Goal: Task Accomplishment & Management: Complete application form

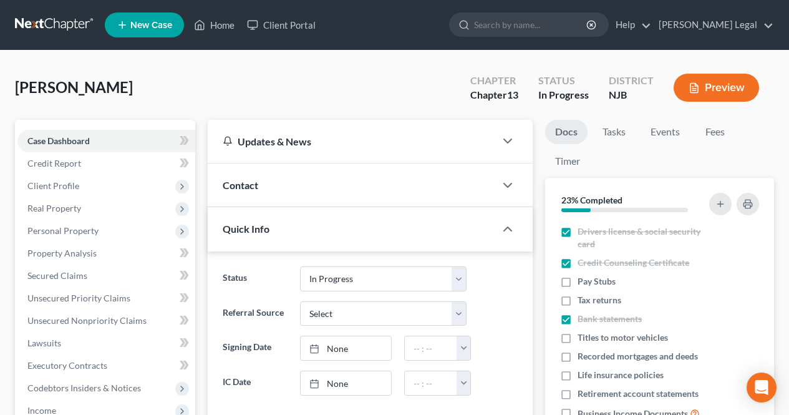
select select "7"
click at [224, 26] on link "Home" at bounding box center [214, 25] width 53 height 22
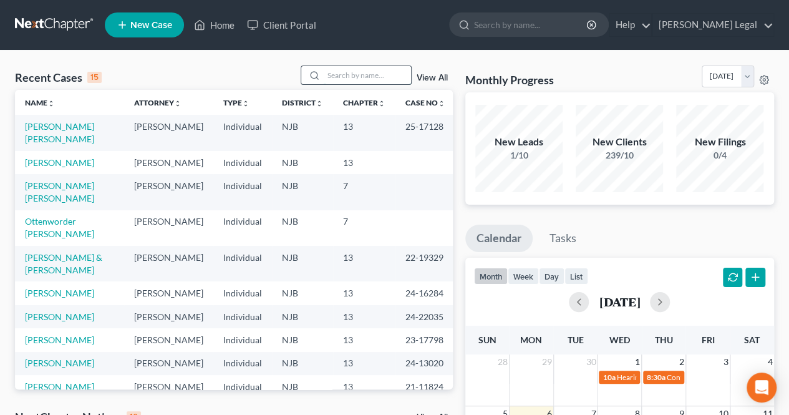
click at [390, 82] on input "search" at bounding box center [367, 75] width 87 height 18
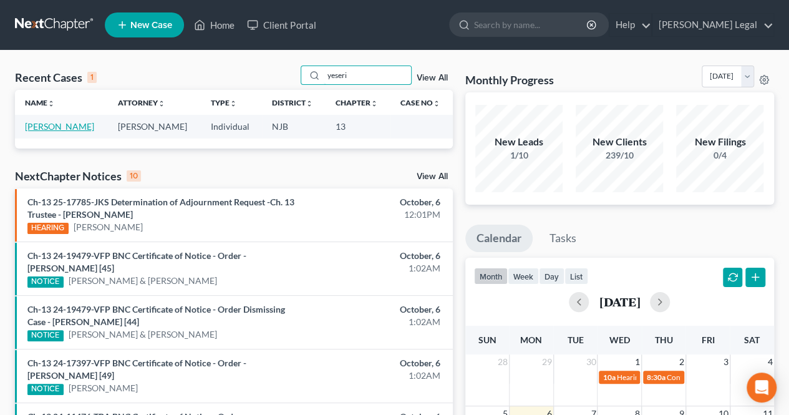
type input "yeseri"
click at [61, 130] on link "[PERSON_NAME]" at bounding box center [59, 126] width 69 height 11
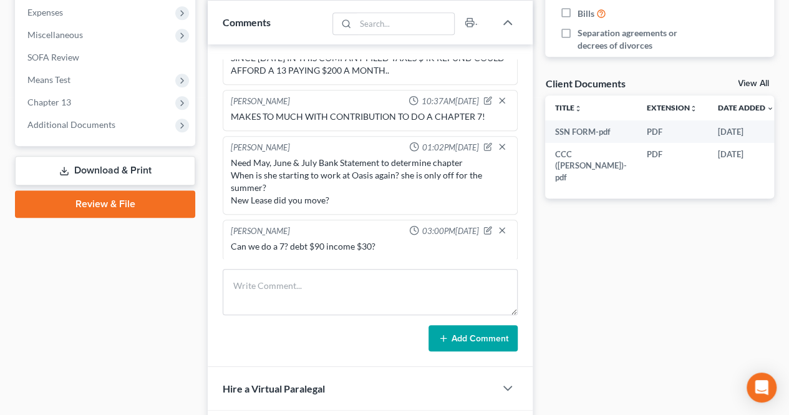
scroll to position [436, 0]
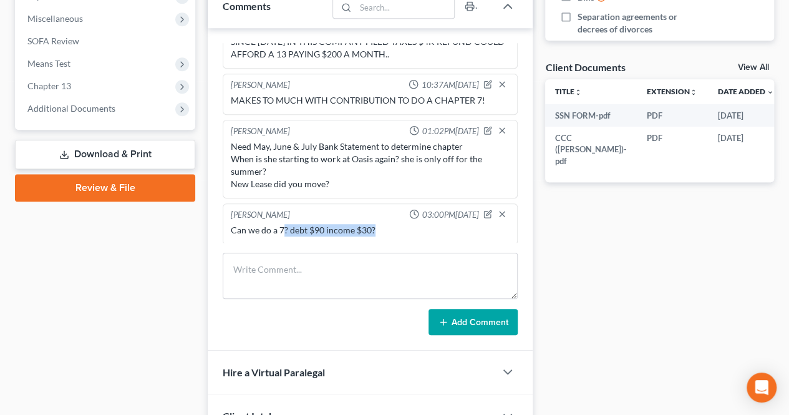
drag, startPoint x: 368, startPoint y: 233, endPoint x: 383, endPoint y: 233, distance: 14.4
click at [383, 233] on div "Can we do a 7? debt $90 income $30?" at bounding box center [370, 229] width 284 height 17
click at [381, 233] on div "Can we do a 7? debt $90 income $30?" at bounding box center [370, 229] width 284 height 17
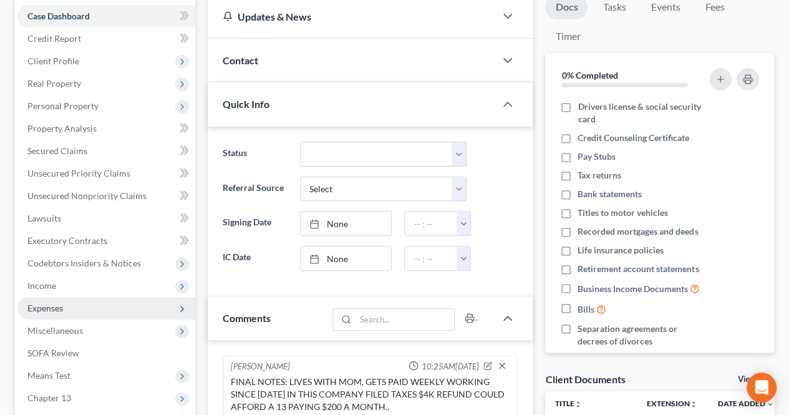
scroll to position [62, 0]
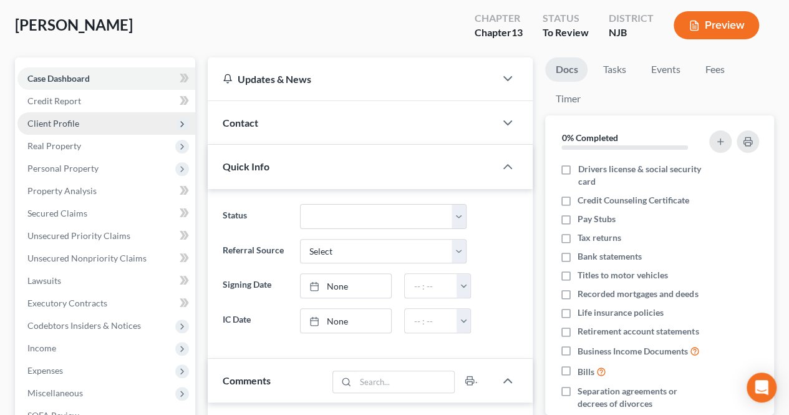
click at [110, 127] on span "Client Profile" at bounding box center [106, 123] width 178 height 22
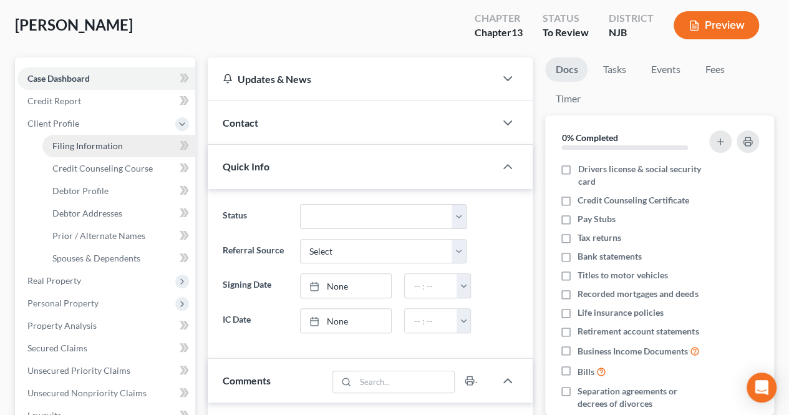
click at [130, 146] on link "Filing Information" at bounding box center [118, 146] width 153 height 22
select select "1"
select select "0"
select select "3"
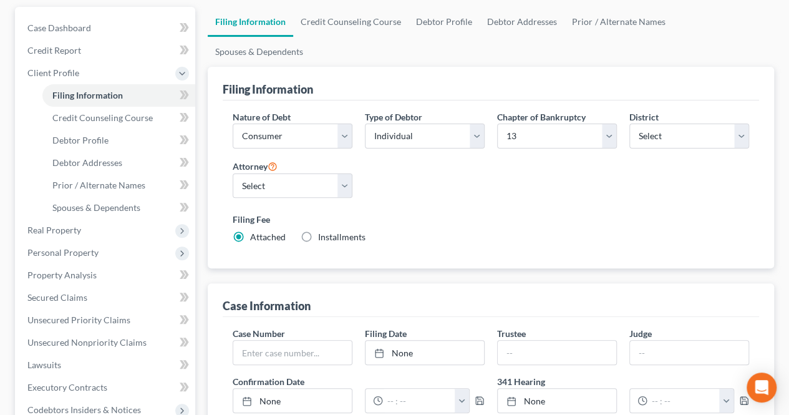
scroll to position [125, 0]
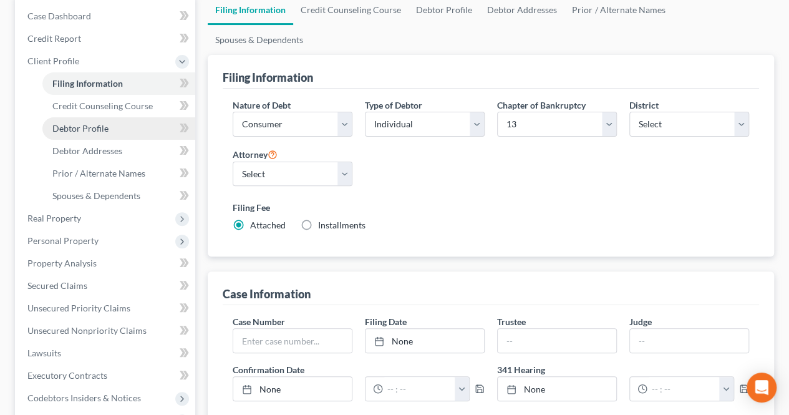
click at [161, 132] on link "Debtor Profile" at bounding box center [118, 128] width 153 height 22
select select "0"
select select "1"
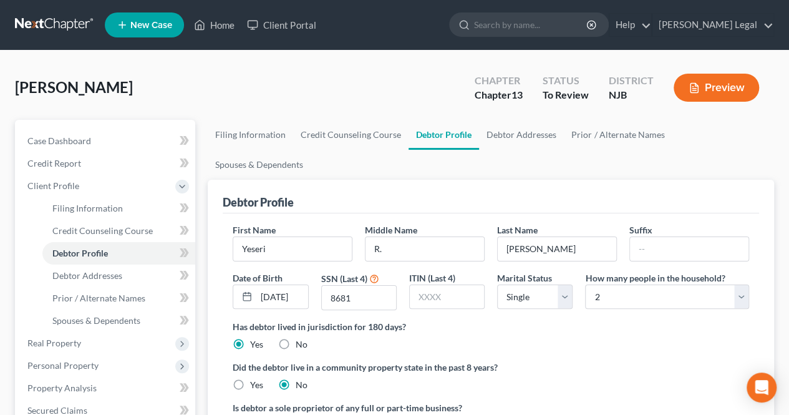
click at [321, 74] on div "[PERSON_NAME], Yeseri Upgraded Chapter Chapter 13 Status To Review District [GE…" at bounding box center [394, 92] width 759 height 54
click at [285, 90] on div "[PERSON_NAME], Yeseri Upgraded Chapter Chapter 13 Status To Review District [GE…" at bounding box center [394, 92] width 759 height 54
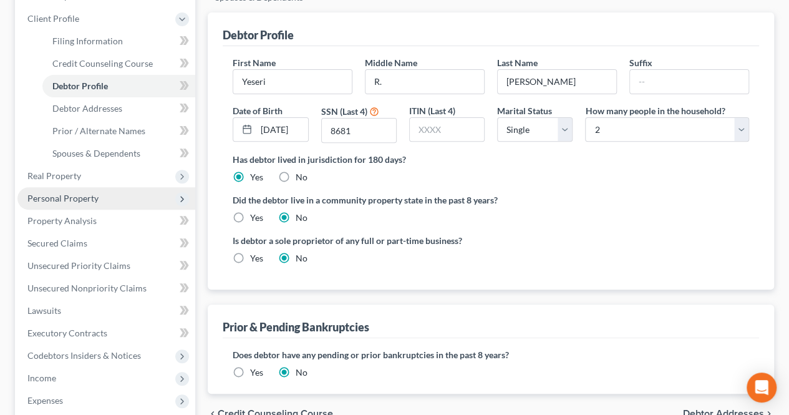
scroll to position [187, 0]
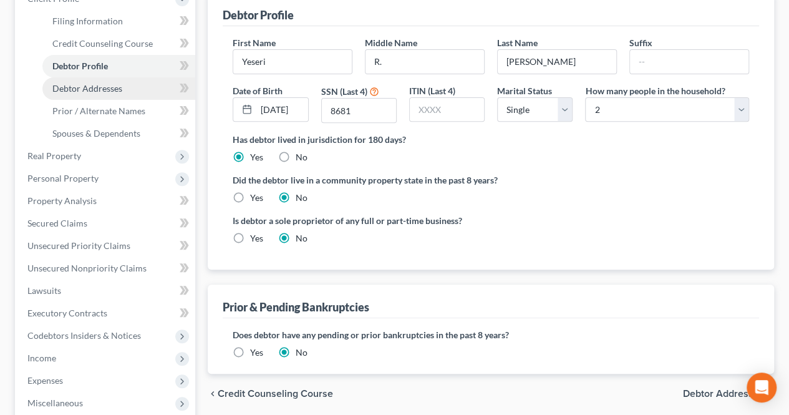
click at [122, 84] on link "Debtor Addresses" at bounding box center [118, 88] width 153 height 22
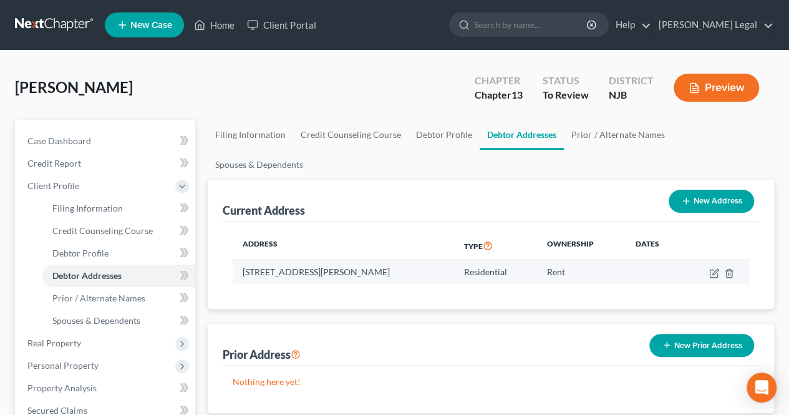
drag, startPoint x: 330, startPoint y: 236, endPoint x: 379, endPoint y: 239, distance: 48.7
click at [379, 260] on td "[STREET_ADDRESS][PERSON_NAME]" at bounding box center [343, 272] width 221 height 24
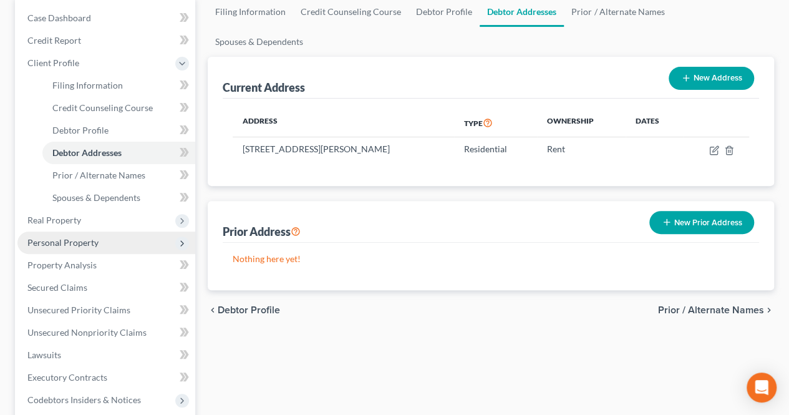
scroll to position [125, 0]
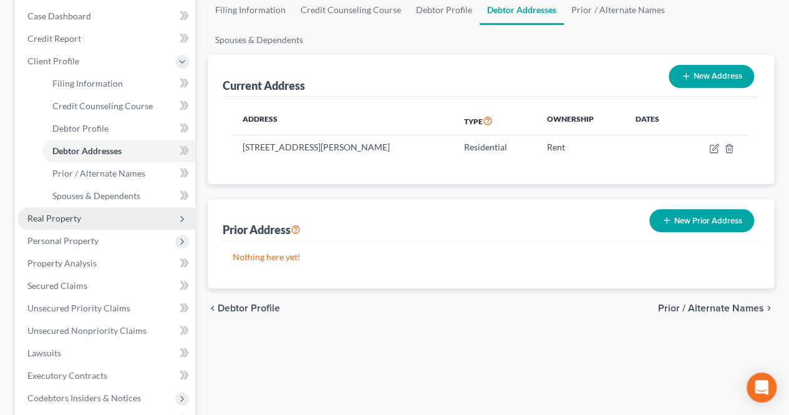
click at [72, 221] on span "Real Property" at bounding box center [54, 218] width 54 height 11
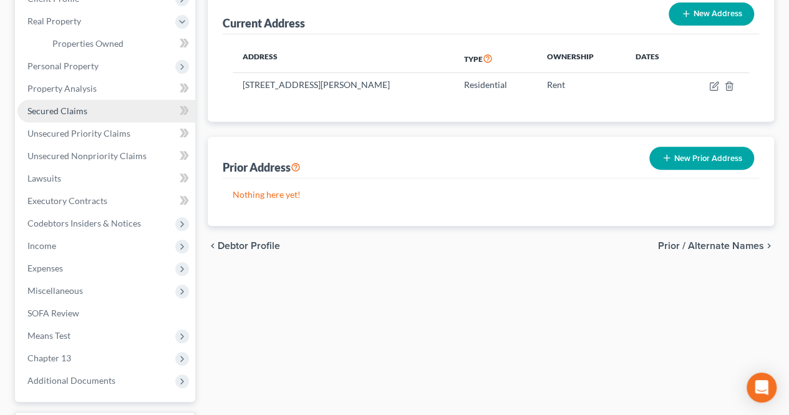
click at [121, 112] on link "Secured Claims" at bounding box center [106, 111] width 178 height 22
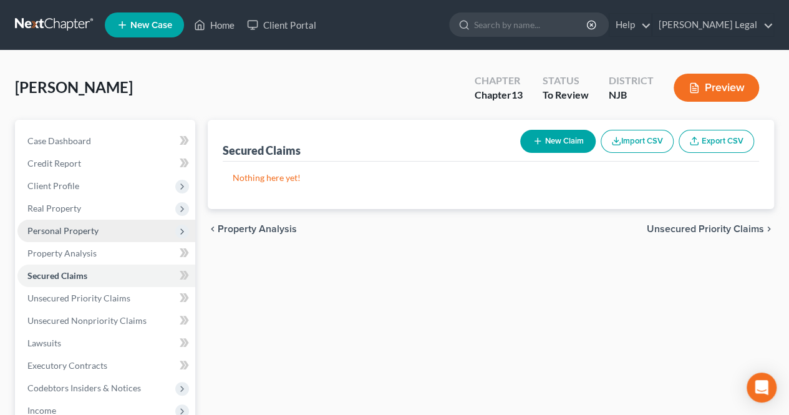
click at [115, 234] on span "Personal Property" at bounding box center [106, 230] width 178 height 22
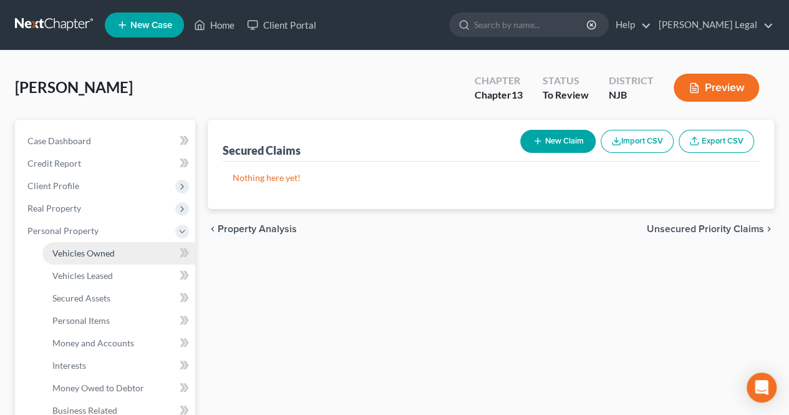
click at [118, 249] on link "Vehicles Owned" at bounding box center [118, 253] width 153 height 22
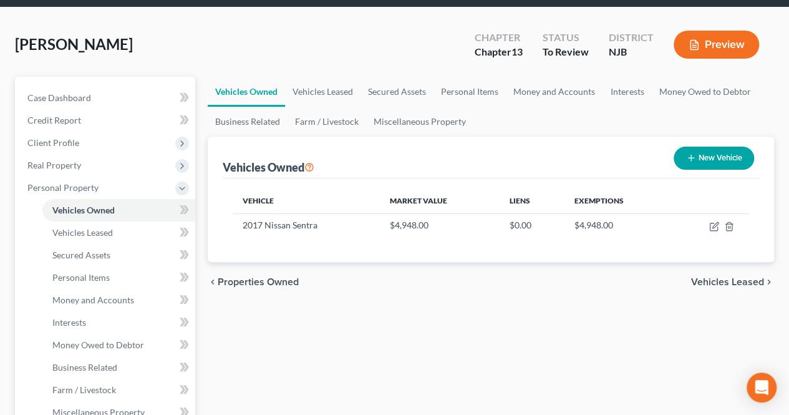
scroll to position [62, 0]
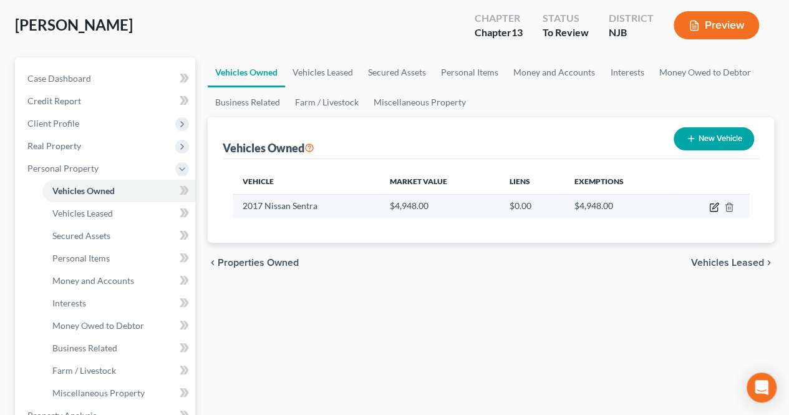
click at [712, 209] on icon "button" at bounding box center [714, 207] width 10 height 10
select select "0"
select select "9"
select select "0"
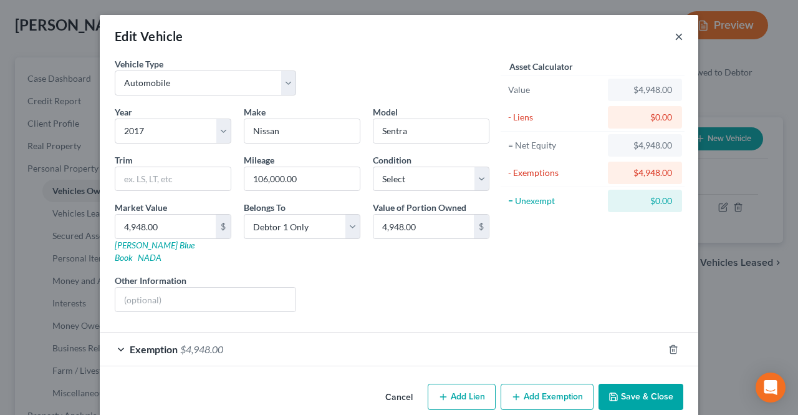
click at [674, 32] on button "×" at bounding box center [678, 36] width 9 height 15
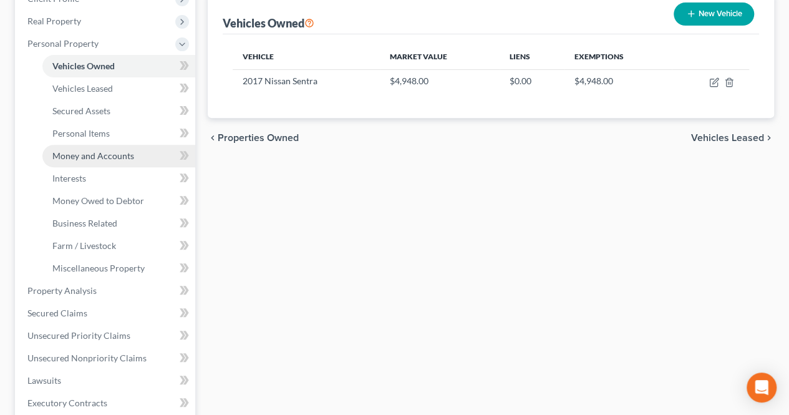
click at [111, 158] on span "Money and Accounts" at bounding box center [93, 155] width 82 height 11
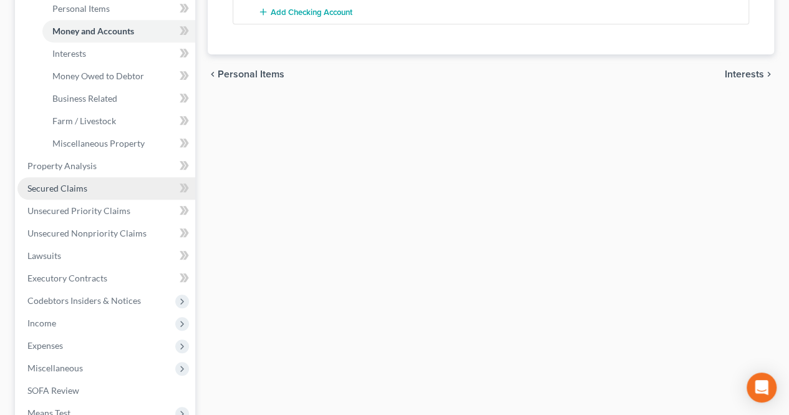
click at [101, 180] on link "Secured Claims" at bounding box center [106, 188] width 178 height 22
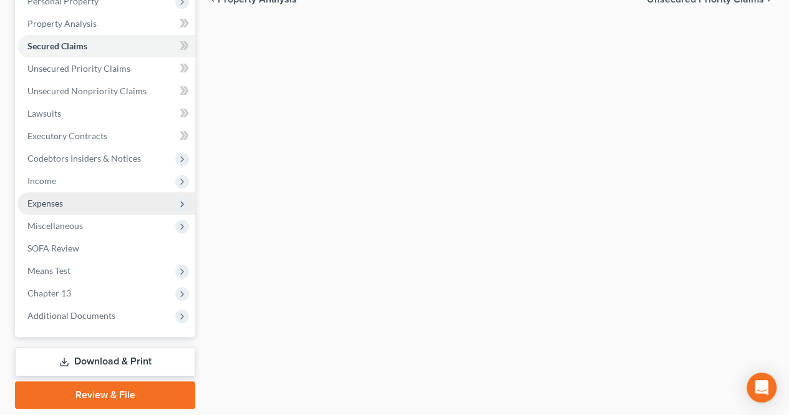
scroll to position [249, 0]
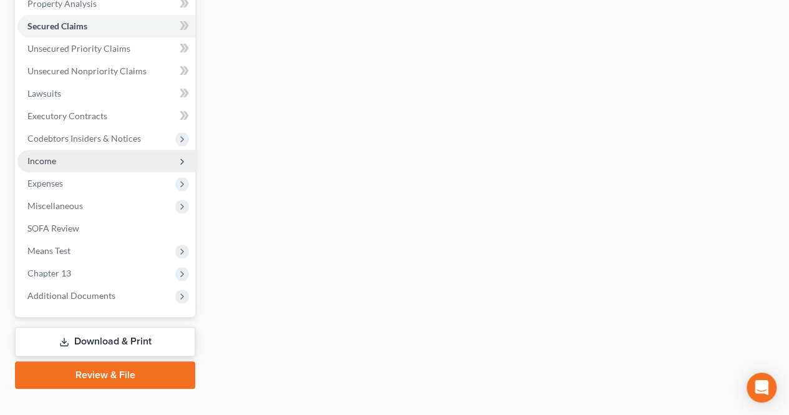
click at [112, 165] on span "Income" at bounding box center [106, 161] width 178 height 22
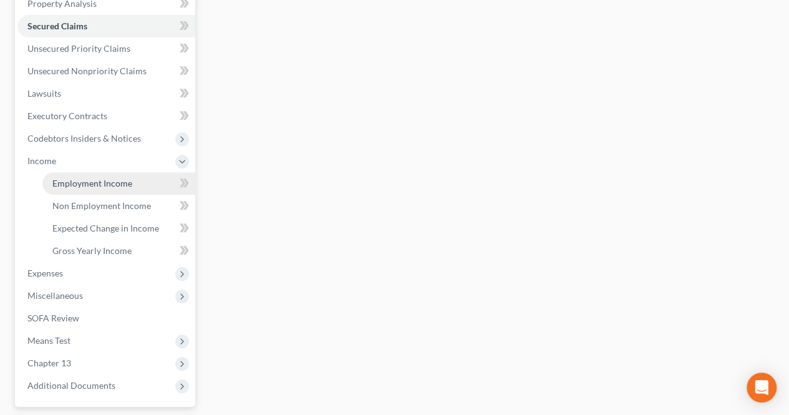
click at [123, 184] on span "Employment Income" at bounding box center [92, 183] width 80 height 11
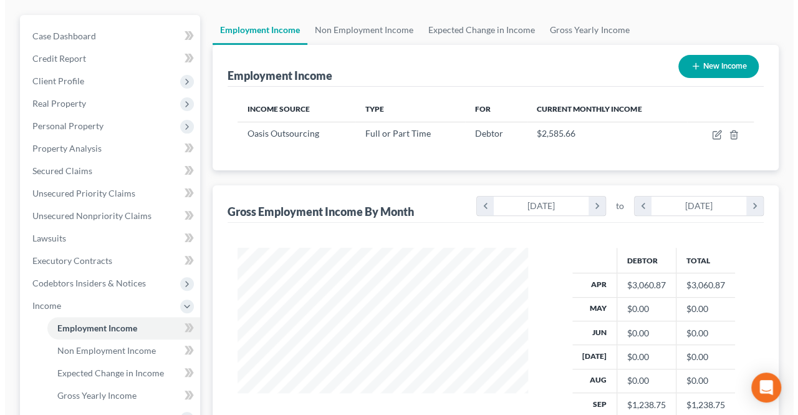
scroll to position [125, 0]
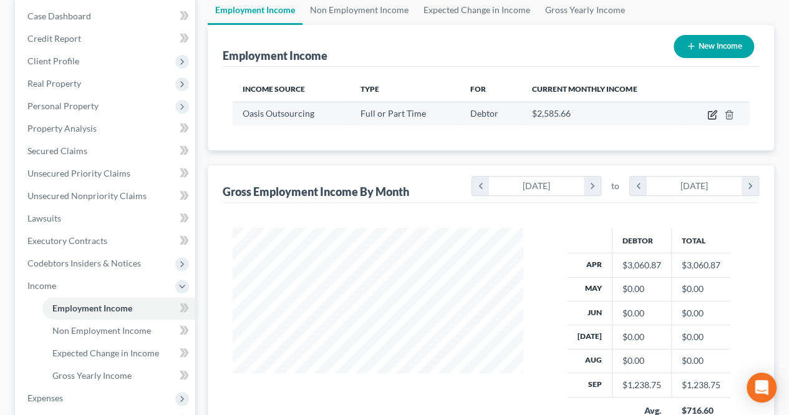
click at [711, 112] on icon "button" at bounding box center [712, 115] width 10 height 10
select select "0"
select select "9"
select select "3"
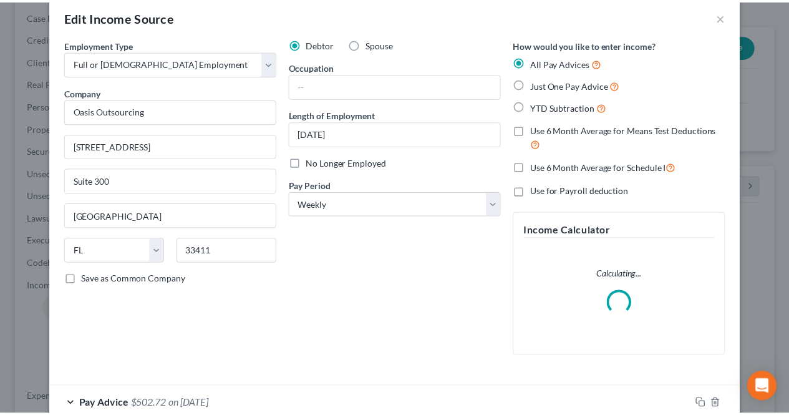
scroll to position [0, 0]
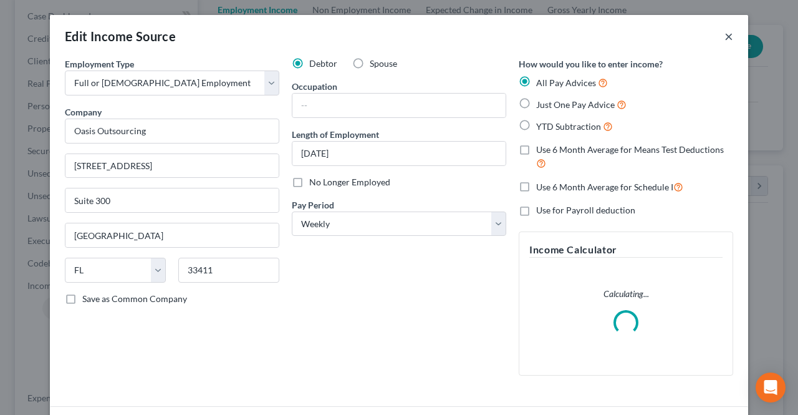
click at [724, 39] on button "×" at bounding box center [728, 36] width 9 height 15
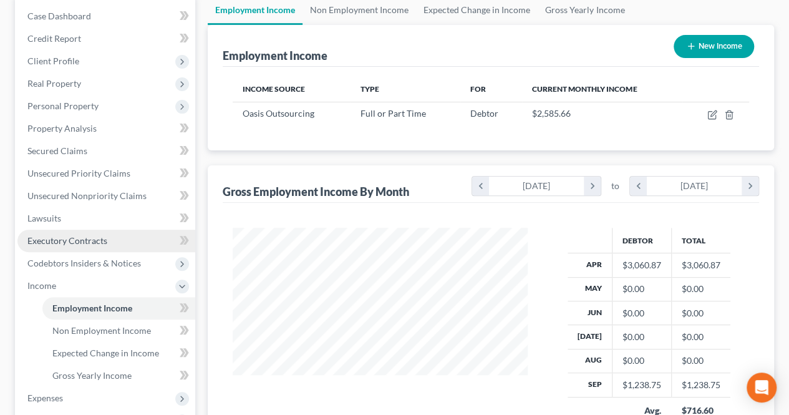
scroll to position [623118, 623025]
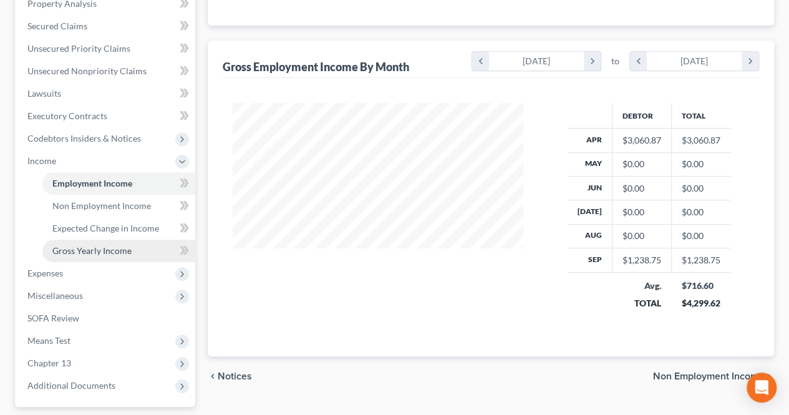
click at [94, 247] on span "Gross Yearly Income" at bounding box center [91, 250] width 79 height 11
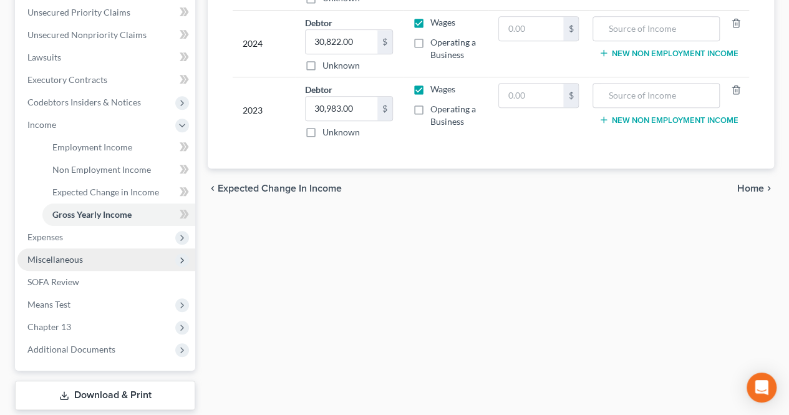
scroll to position [312, 0]
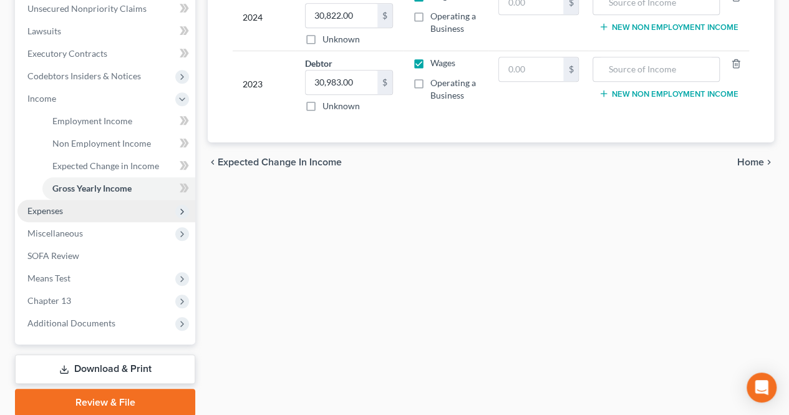
click at [77, 206] on span "Expenses" at bounding box center [106, 210] width 178 height 22
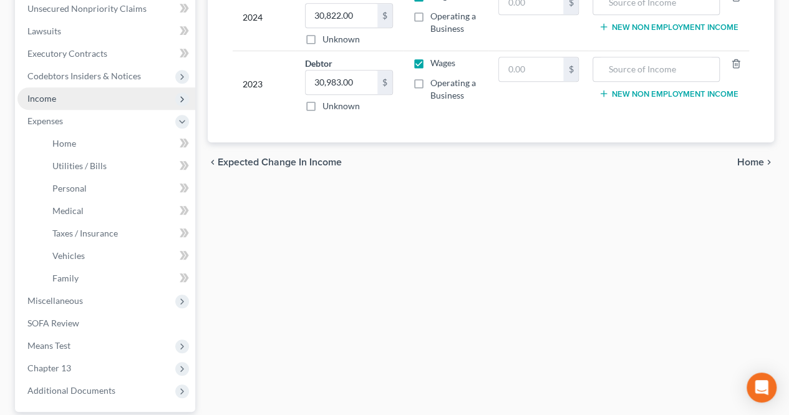
click at [72, 102] on span "Income" at bounding box center [106, 98] width 178 height 22
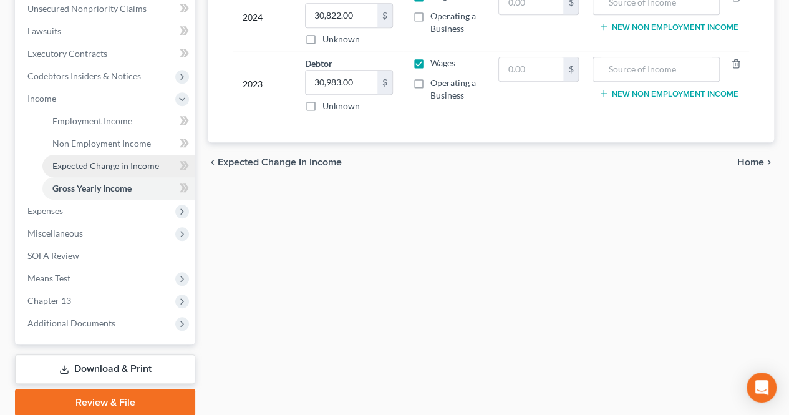
click at [85, 168] on span "Expected Change in Income" at bounding box center [105, 165] width 107 height 11
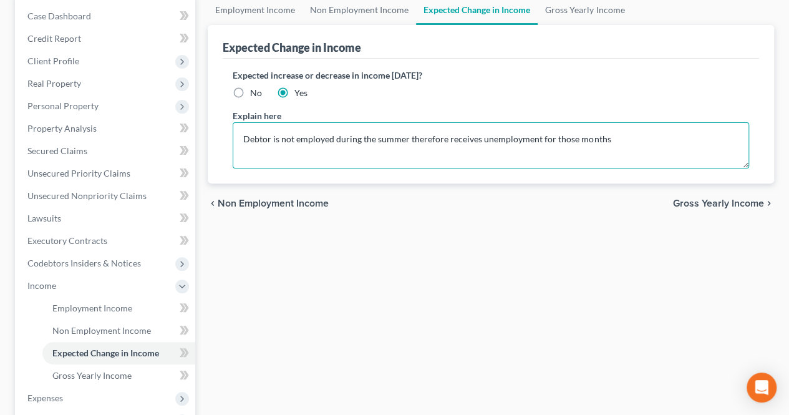
click at [648, 151] on textarea "Debtor is not employed during the summer therefore receives unemployment for th…" at bounding box center [491, 145] width 516 height 46
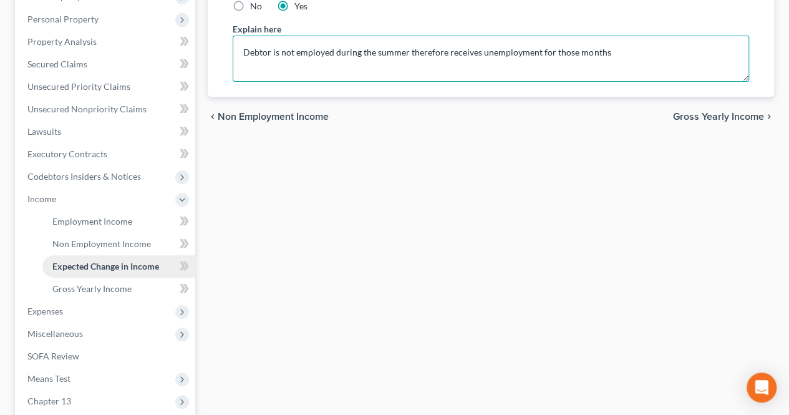
scroll to position [249, 0]
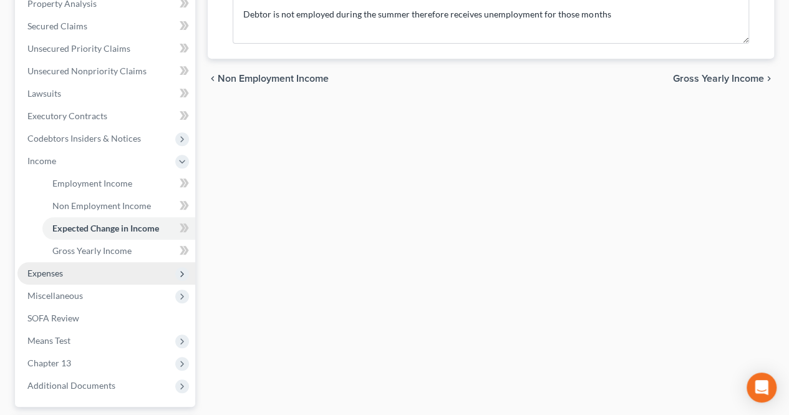
click at [66, 276] on span "Expenses" at bounding box center [106, 273] width 178 height 22
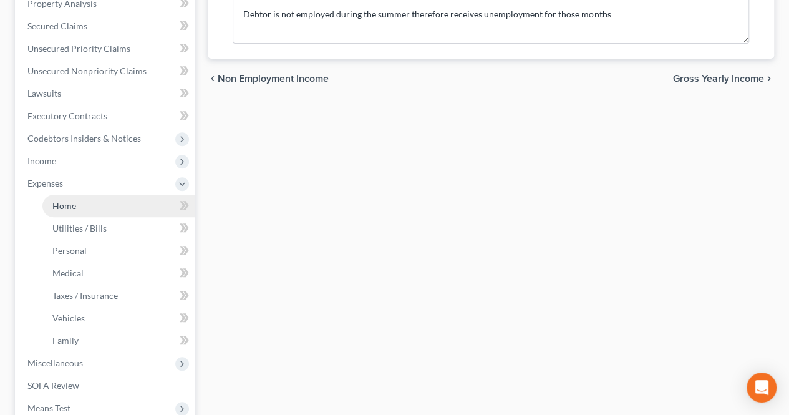
click at [89, 208] on link "Home" at bounding box center [118, 205] width 153 height 22
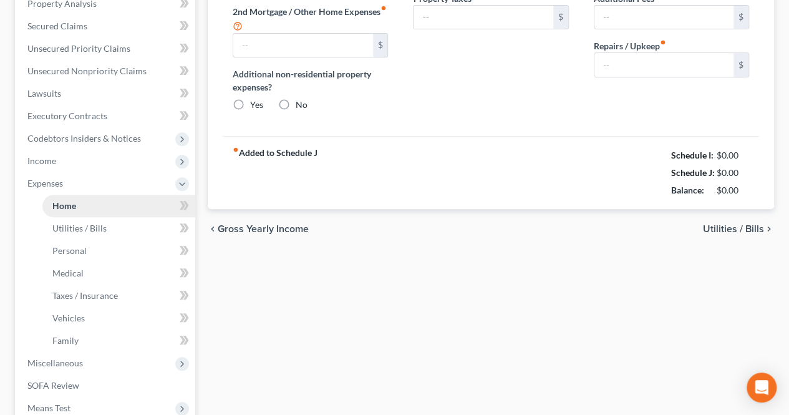
type input "1,200.00"
type input "0.00"
radio input "true"
type input "0.00"
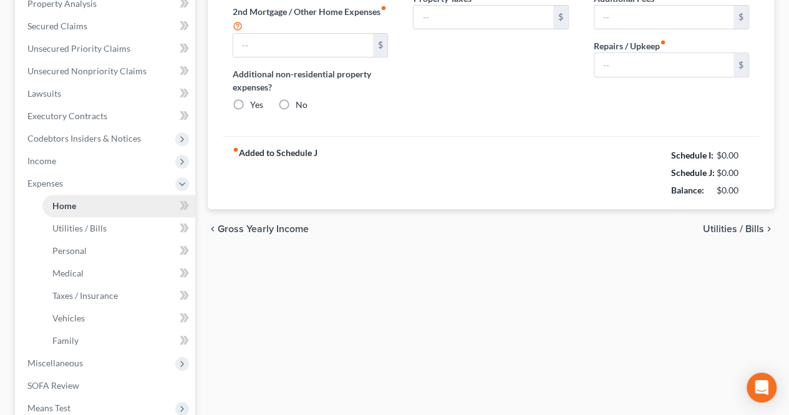
type input "0.00"
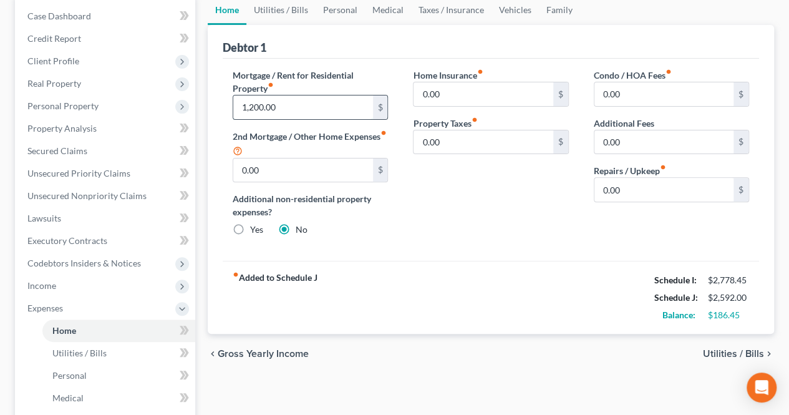
click at [337, 108] on input "1,200.00" at bounding box center [302, 107] width 139 height 24
click at [346, 107] on input "1,200.00" at bounding box center [302, 107] width 139 height 24
click at [720, 351] on span "Utilities / Bills" at bounding box center [733, 353] width 61 height 10
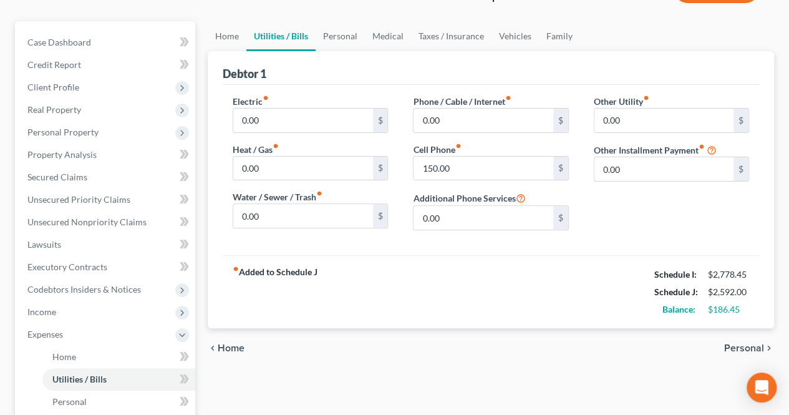
scroll to position [125, 0]
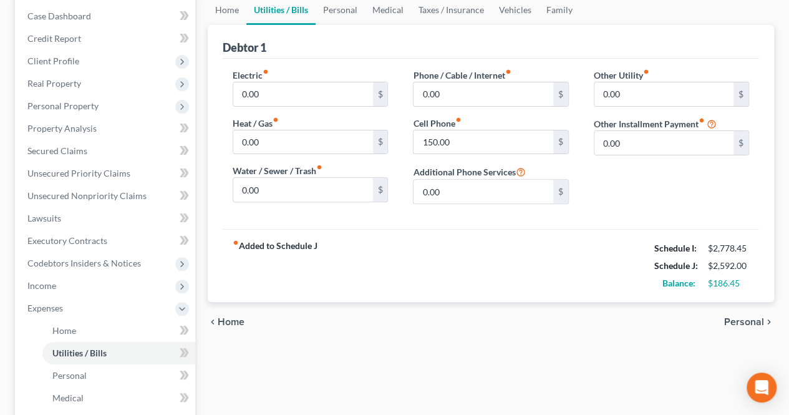
click at [729, 317] on span "Personal" at bounding box center [744, 322] width 40 height 10
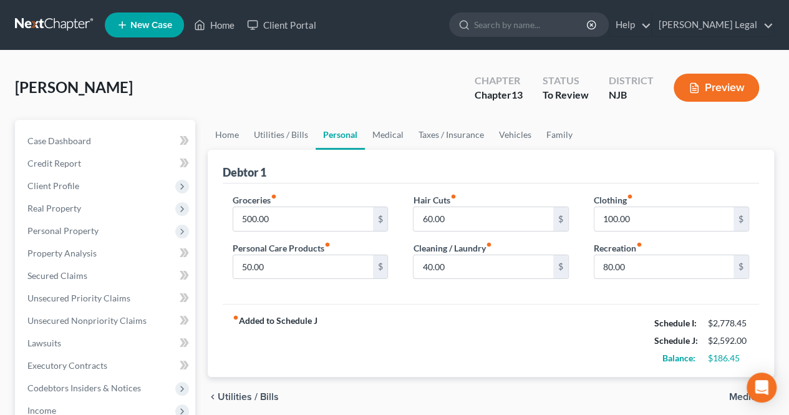
scroll to position [62, 0]
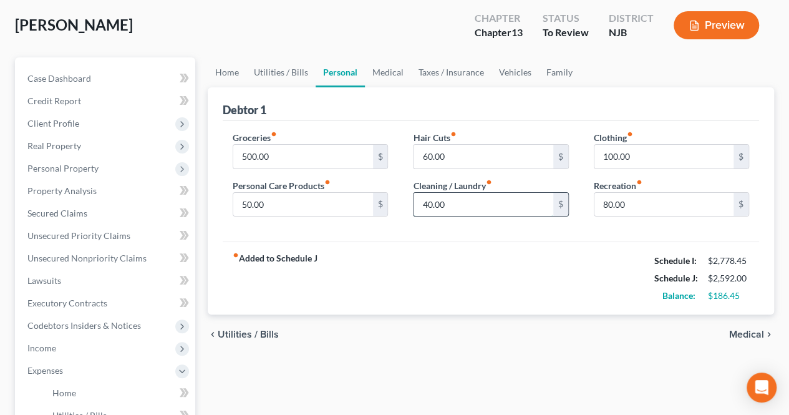
click at [481, 200] on input "40.00" at bounding box center [482, 205] width 139 height 24
click at [468, 203] on input "40.00" at bounding box center [482, 205] width 139 height 24
click at [648, 159] on input "100.00" at bounding box center [663, 157] width 139 height 24
click at [742, 329] on span "Medical" at bounding box center [746, 334] width 35 height 10
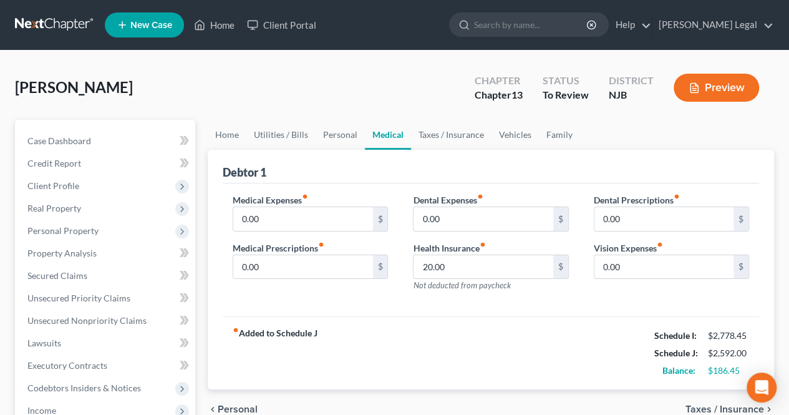
scroll to position [62, 0]
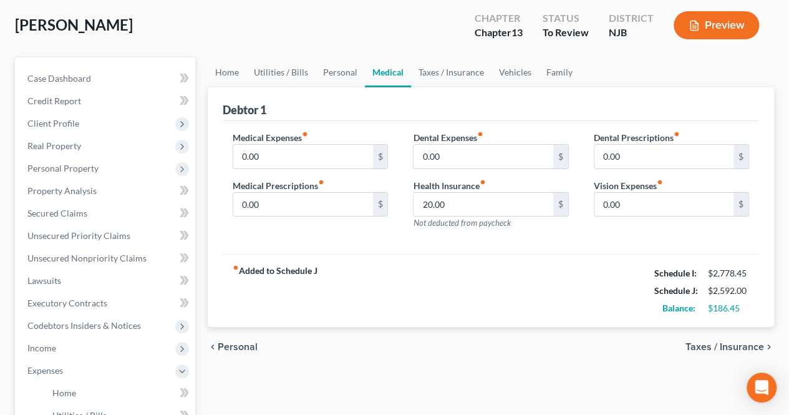
click at [238, 343] on span "Personal" at bounding box center [238, 347] width 40 height 10
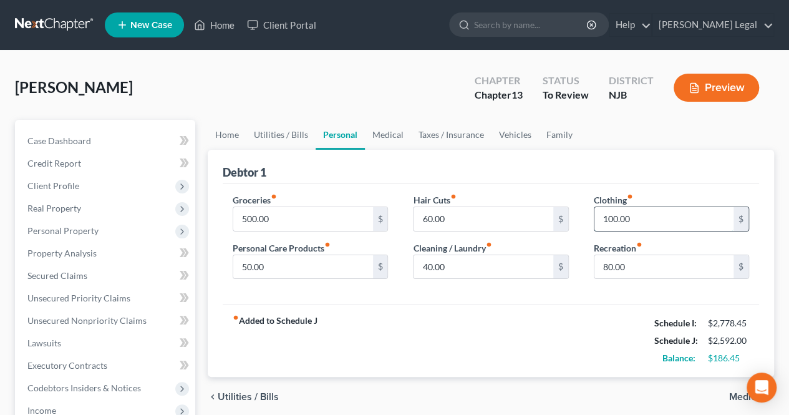
click at [641, 219] on input "100.00" at bounding box center [663, 219] width 139 height 24
drag, startPoint x: 641, startPoint y: 219, endPoint x: 550, endPoint y: 219, distance: 90.4
click at [550, 219] on div "Groceries fiber_manual_record 500.00 $ Personal Care Products fiber_manual_reco…" at bounding box center [490, 241] width 541 height 96
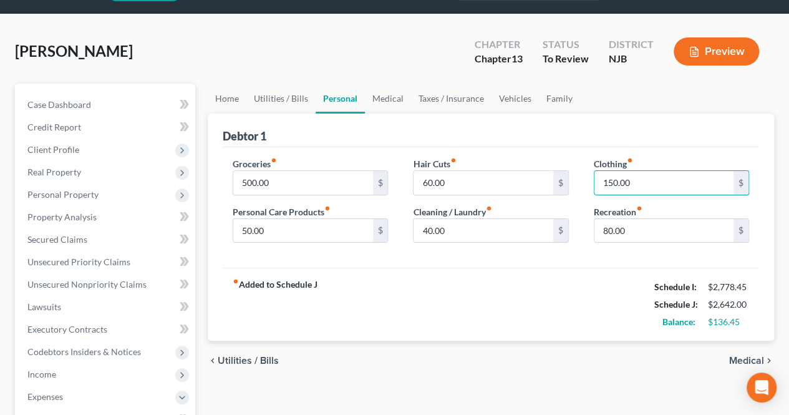
scroll to position [62, 0]
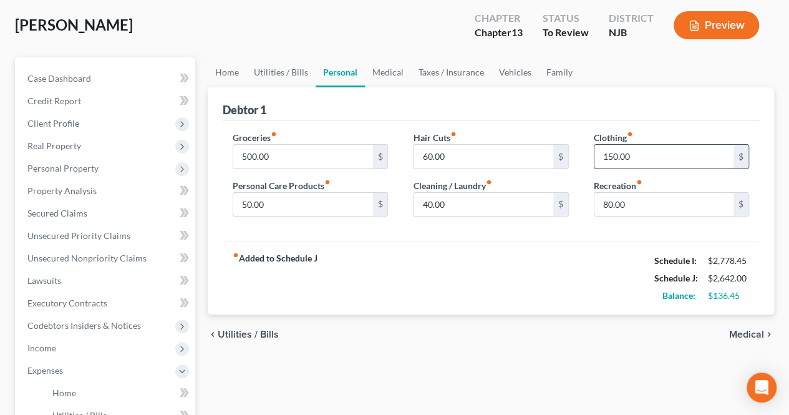
click at [638, 159] on input "150.00" at bounding box center [663, 157] width 139 height 24
drag, startPoint x: 636, startPoint y: 155, endPoint x: 593, endPoint y: 153, distance: 42.4
click at [594, 153] on input "150.00" at bounding box center [663, 157] width 139 height 24
type input "200.00"
click at [737, 334] on span "Medical" at bounding box center [746, 334] width 35 height 10
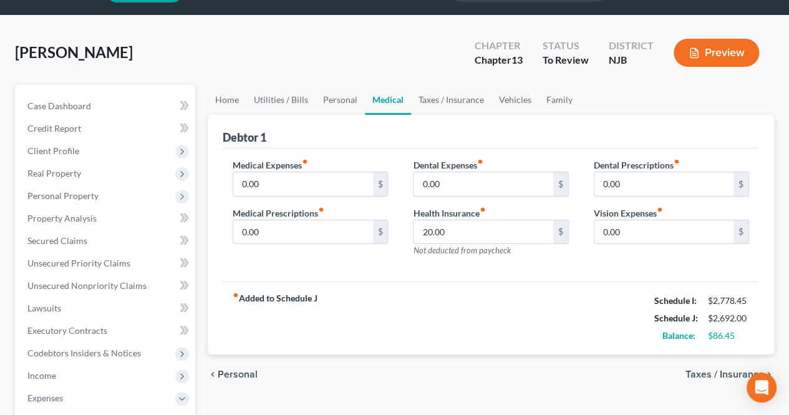
scroll to position [62, 0]
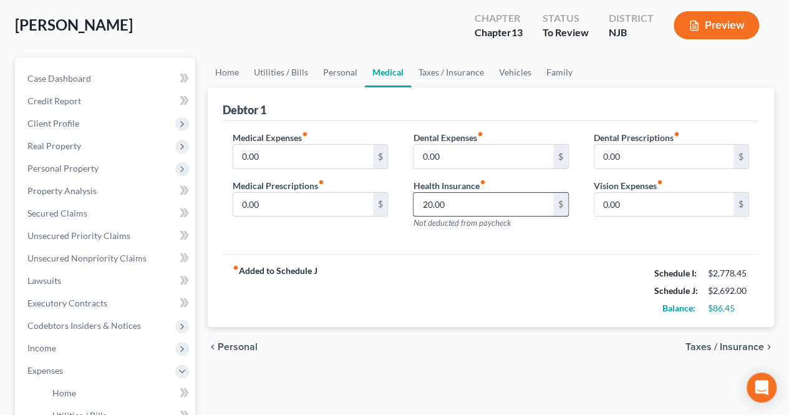
click at [468, 203] on input "20.00" at bounding box center [482, 205] width 139 height 24
click at [723, 347] on span "Taxes / Insurance" at bounding box center [724, 347] width 79 height 10
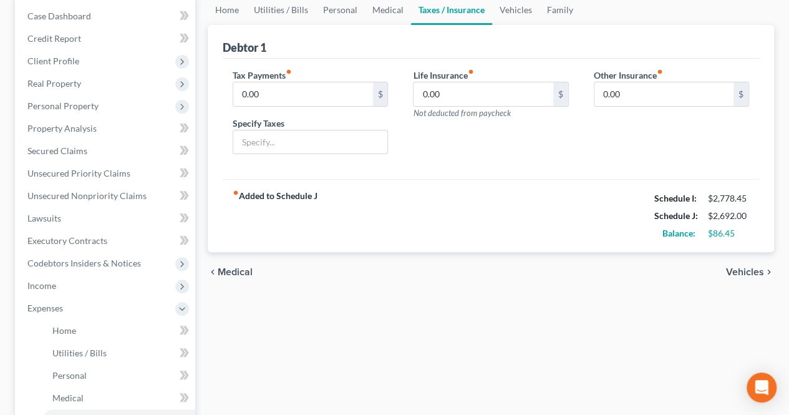
click at [238, 269] on span "Medical" at bounding box center [235, 272] width 35 height 10
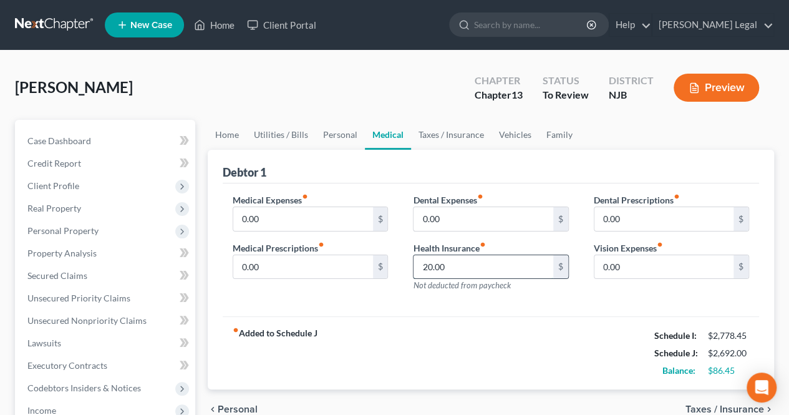
click at [446, 261] on input "20.00" at bounding box center [482, 267] width 139 height 24
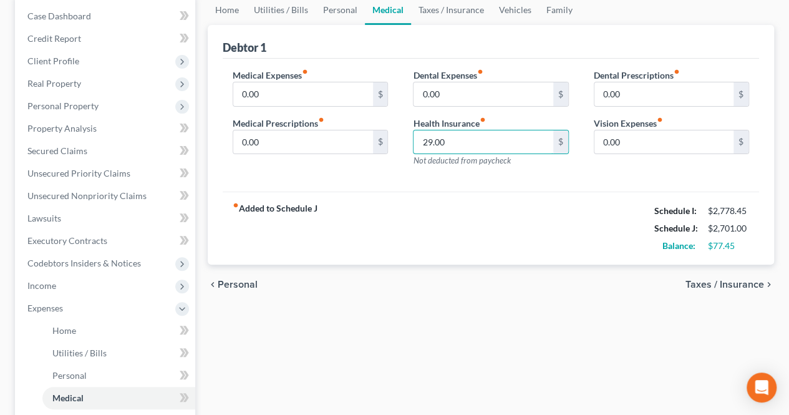
type input "29.00"
click at [693, 284] on span "Taxes / Insurance" at bounding box center [724, 284] width 79 height 10
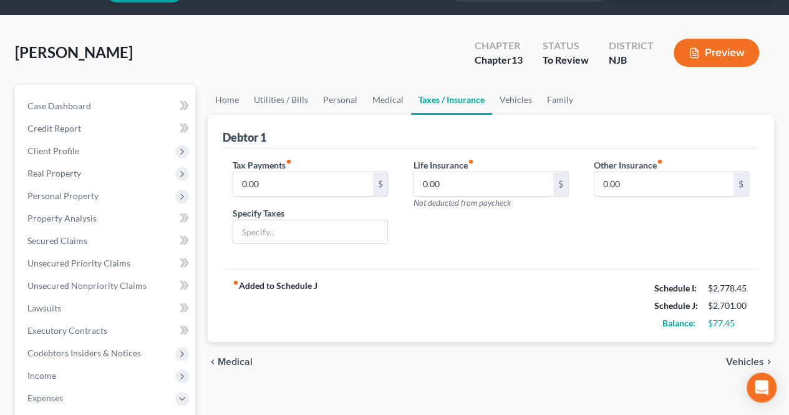
scroll to position [62, 0]
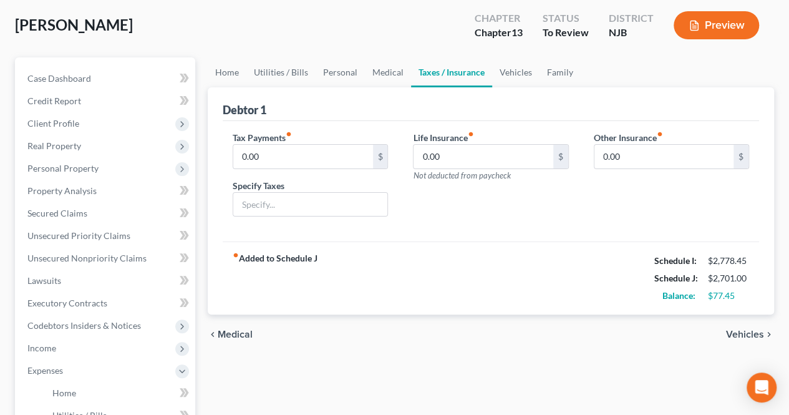
click at [738, 329] on span "Vehicles" at bounding box center [745, 334] width 38 height 10
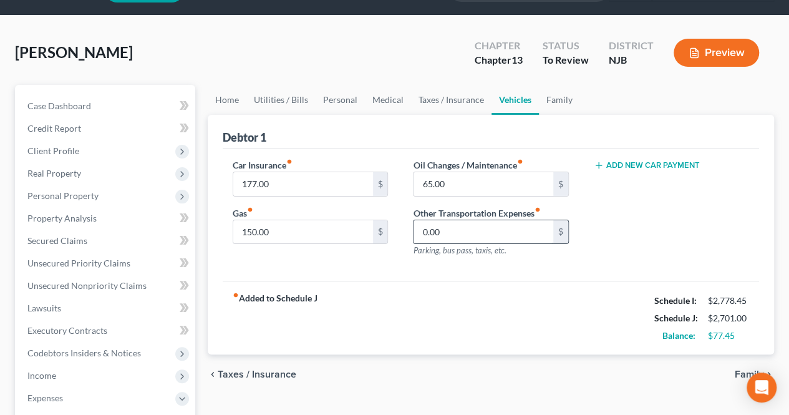
scroll to position [62, 0]
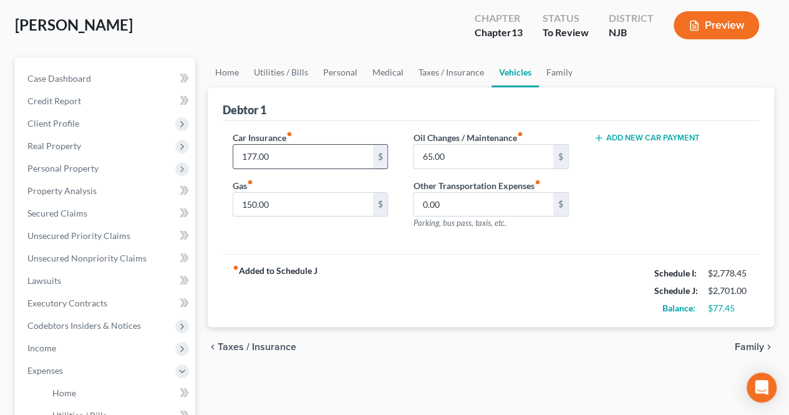
click at [321, 158] on input "177.00" at bounding box center [302, 157] width 139 height 24
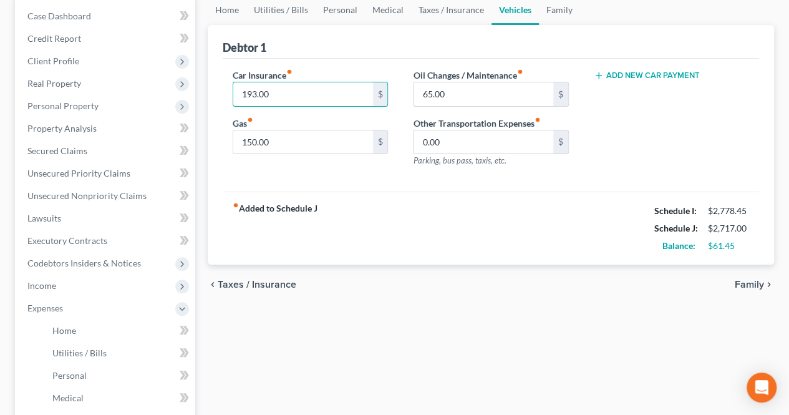
type input "193.00"
click at [757, 288] on span "Family" at bounding box center [748, 284] width 29 height 10
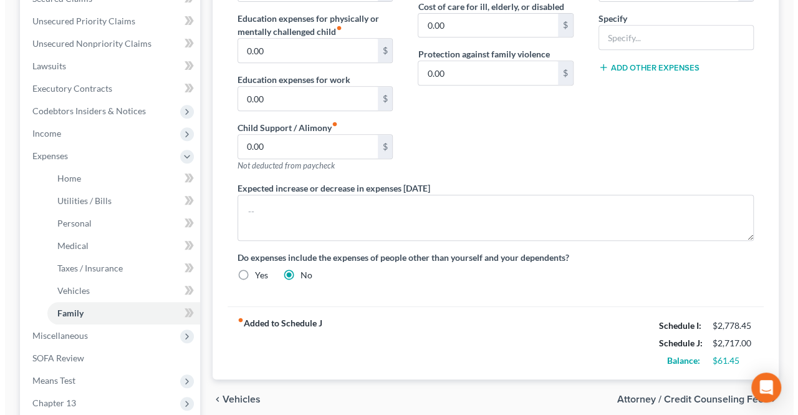
scroll to position [312, 0]
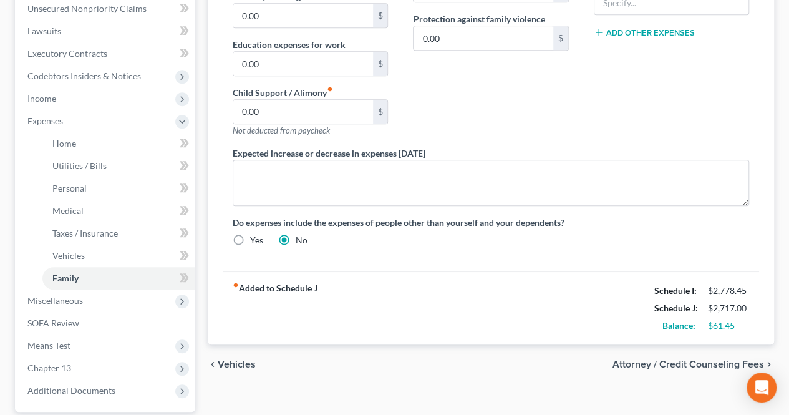
click at [658, 363] on span "Attorney / Credit Counseling Fees" at bounding box center [687, 364] width 151 height 10
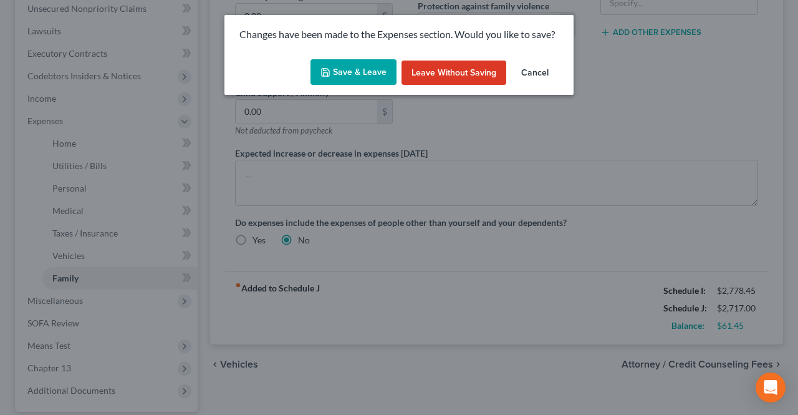
click at [350, 80] on button "Save & Leave" at bounding box center [353, 72] width 86 height 26
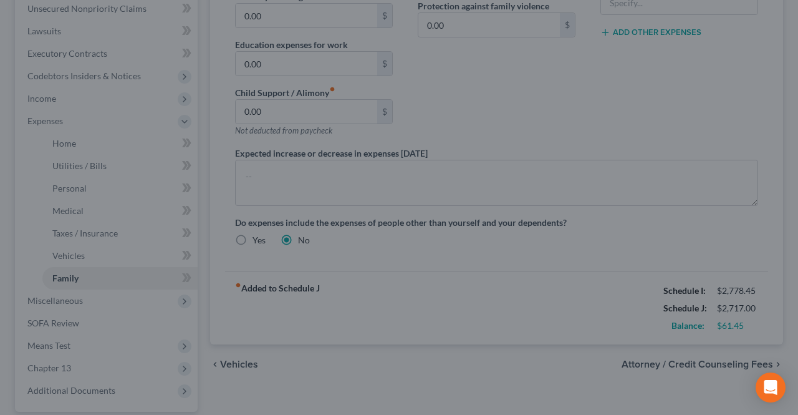
select select "0"
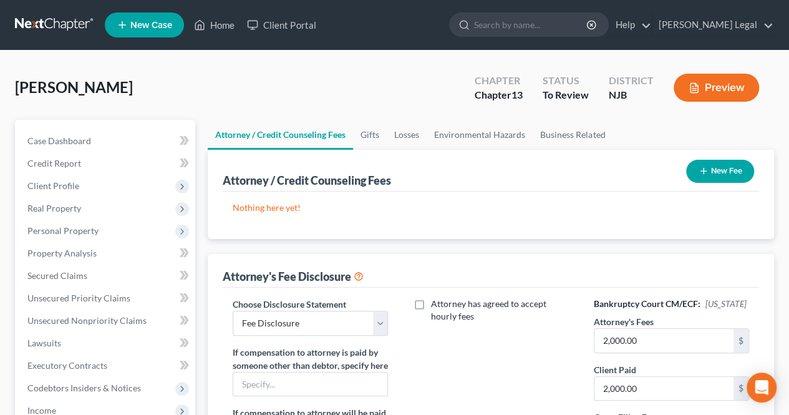
click at [226, 94] on div "[PERSON_NAME], Yeseri Upgraded Chapter Chapter 13 Status To Review District [GE…" at bounding box center [394, 92] width 759 height 54
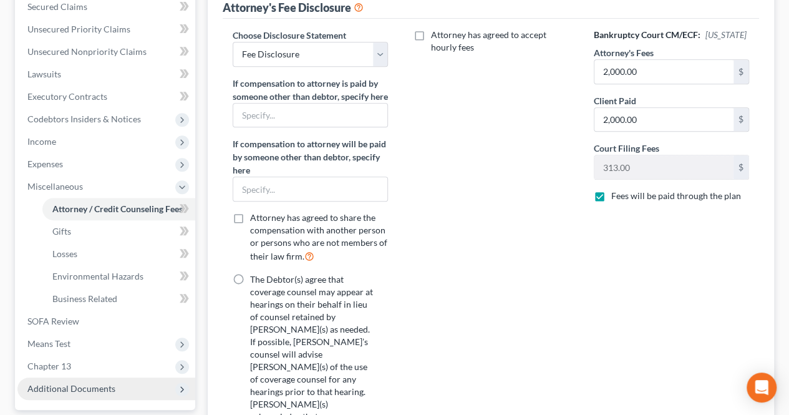
scroll to position [249, 0]
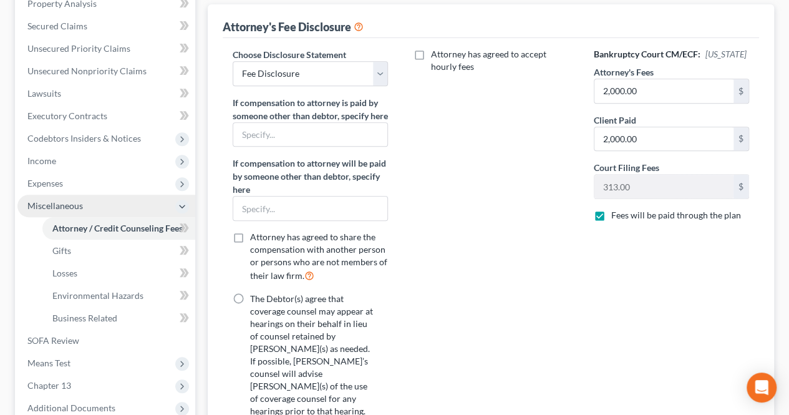
click at [77, 208] on span "Miscellaneous" at bounding box center [54, 205] width 55 height 11
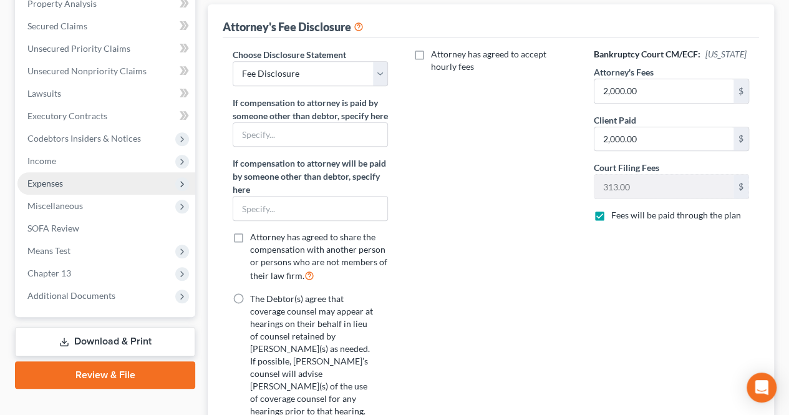
click at [71, 188] on span "Expenses" at bounding box center [106, 183] width 178 height 22
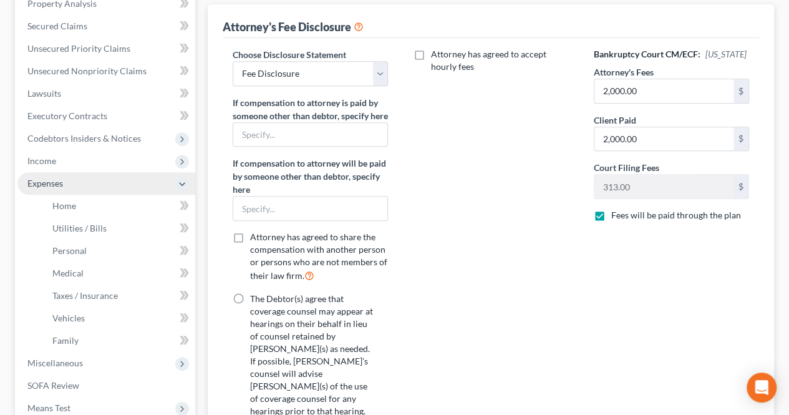
click at [71, 188] on span "Expenses" at bounding box center [106, 183] width 178 height 22
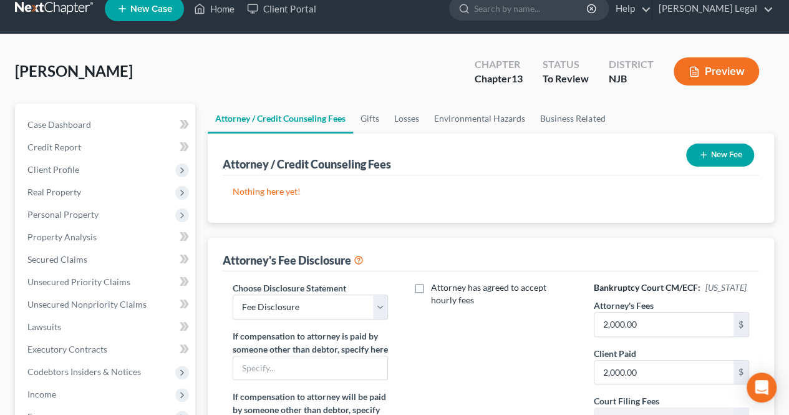
scroll to position [0, 0]
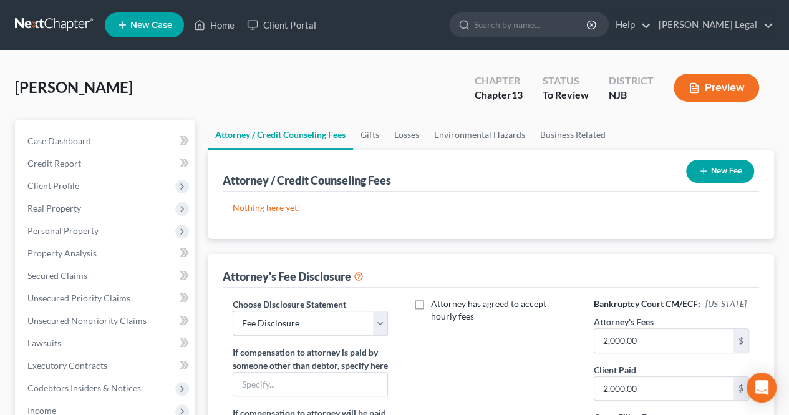
click at [190, 108] on div "[PERSON_NAME], Yeseri Upgraded Chapter Chapter 13 Status To Review District [GE…" at bounding box center [394, 92] width 759 height 54
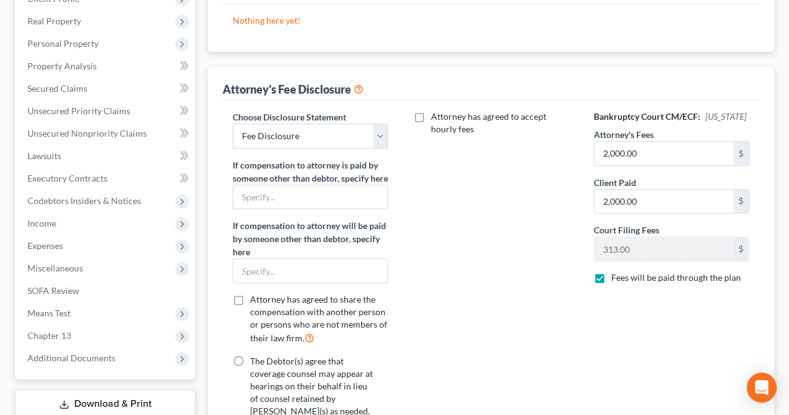
scroll to position [249, 0]
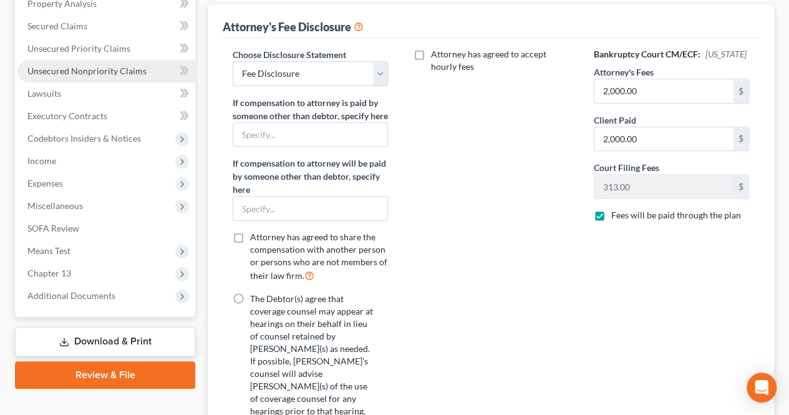
click at [122, 73] on span "Unsecured Nonpriority Claims" at bounding box center [86, 70] width 119 height 11
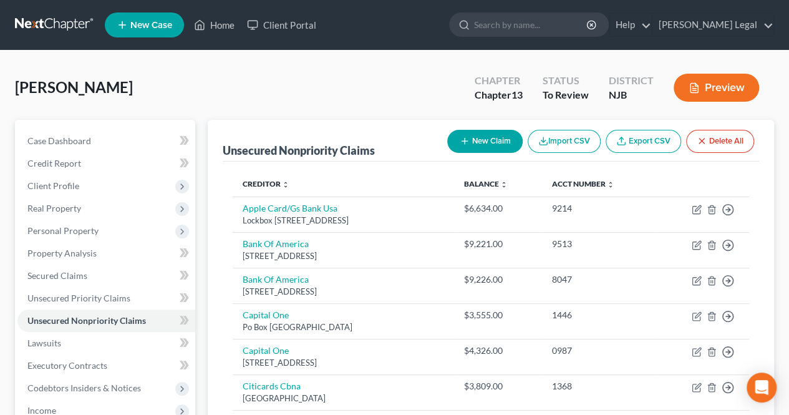
click at [262, 108] on div "[PERSON_NAME], Yeseri Upgraded Chapter Chapter 13 Status To Review District [GE…" at bounding box center [394, 92] width 759 height 54
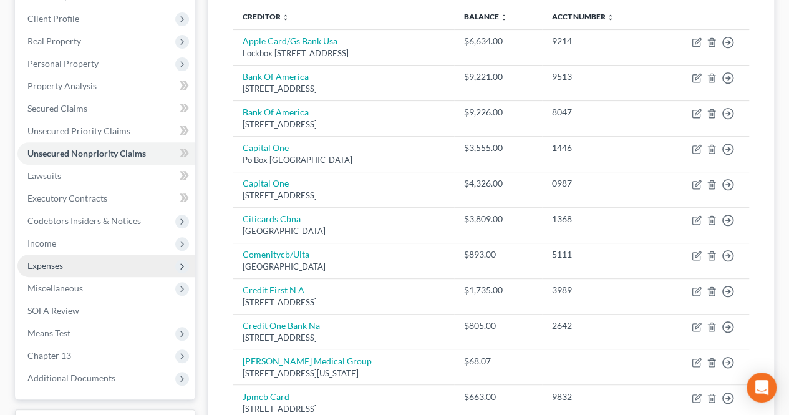
scroll to position [187, 0]
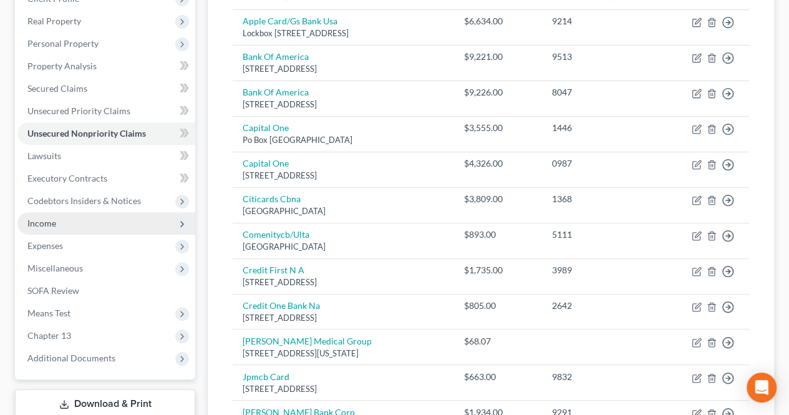
click at [112, 233] on span "Income" at bounding box center [106, 223] width 178 height 22
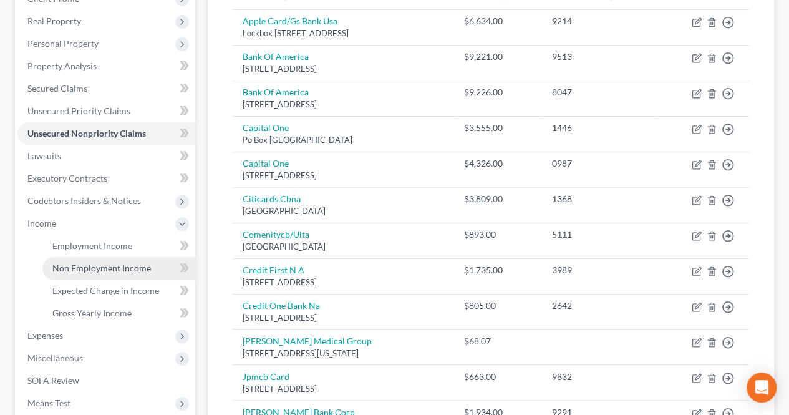
click at [101, 257] on link "Non Employment Income" at bounding box center [118, 268] width 153 height 22
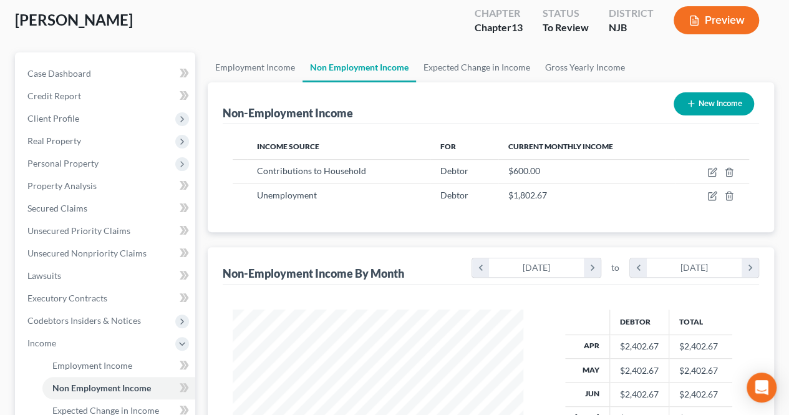
scroll to position [187, 0]
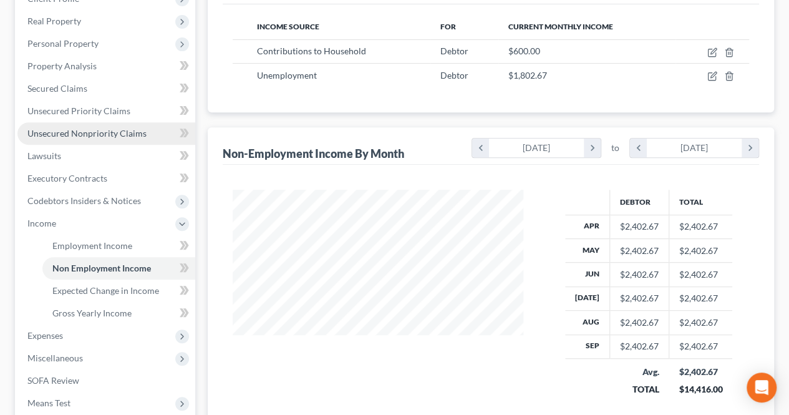
click at [153, 141] on link "Unsecured Nonpriority Claims" at bounding box center [106, 133] width 178 height 22
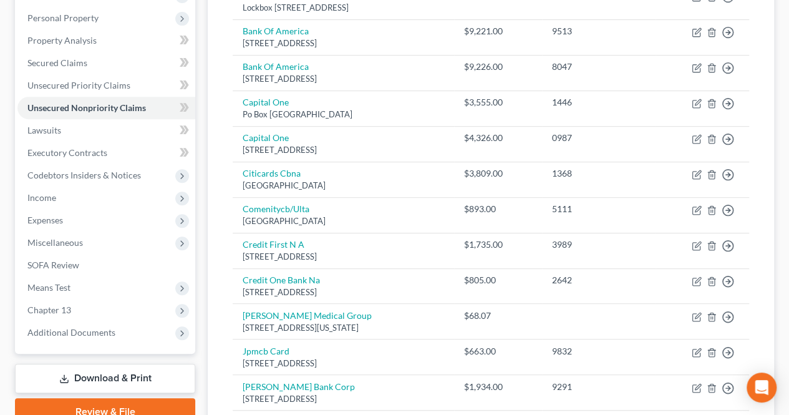
scroll to position [150, 0]
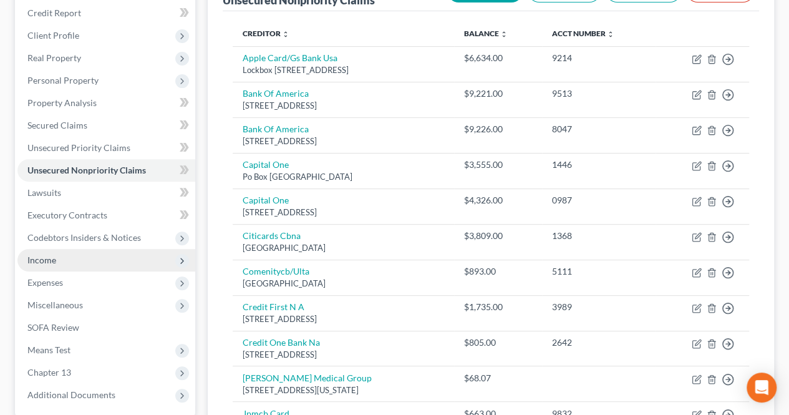
click at [114, 267] on span "Income" at bounding box center [106, 260] width 178 height 22
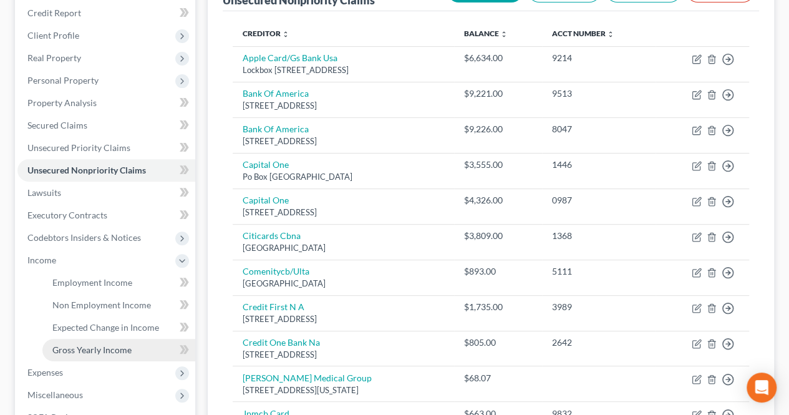
click at [95, 348] on span "Gross Yearly Income" at bounding box center [91, 349] width 79 height 11
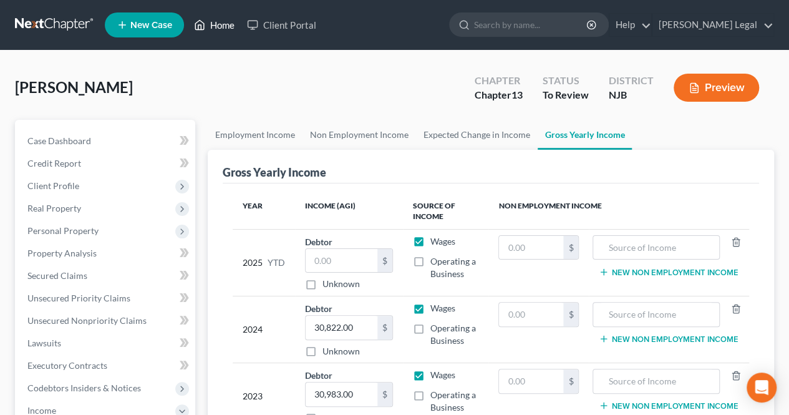
click at [218, 28] on link "Home" at bounding box center [214, 25] width 53 height 22
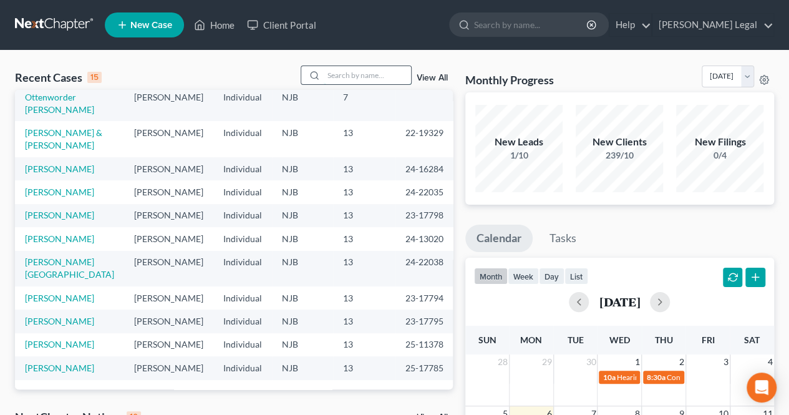
click at [362, 68] on input "search" at bounding box center [367, 75] width 87 height 18
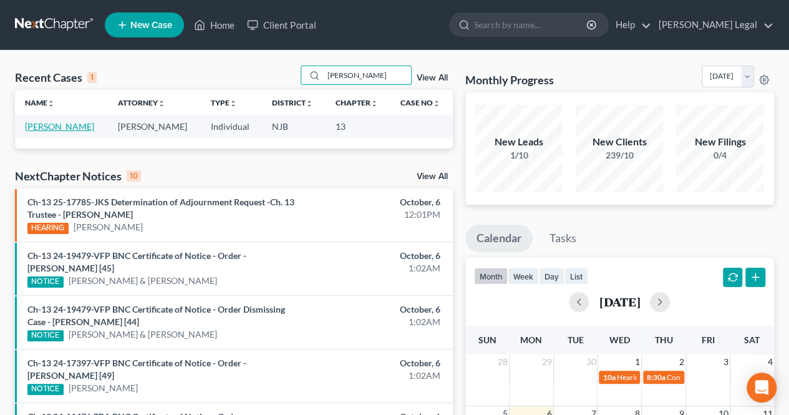
type input "[PERSON_NAME]"
click at [60, 128] on link "[PERSON_NAME]" at bounding box center [59, 126] width 69 height 11
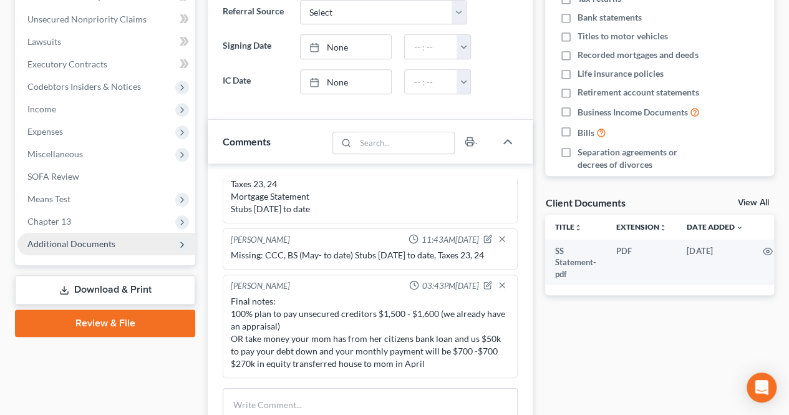
scroll to position [312, 0]
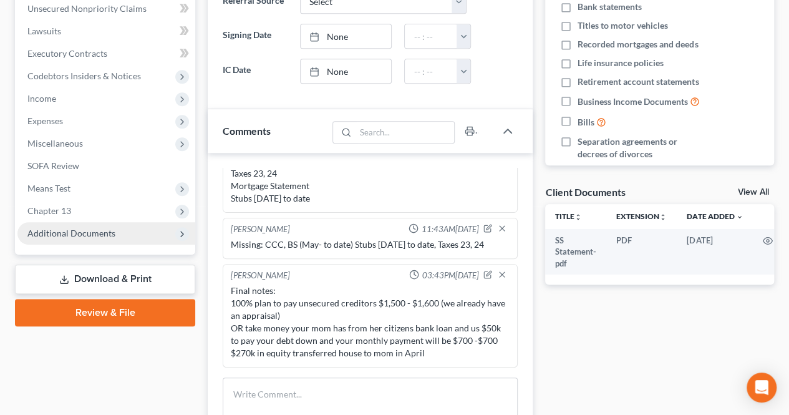
click at [115, 225] on span "Additional Documents" at bounding box center [106, 233] width 178 height 22
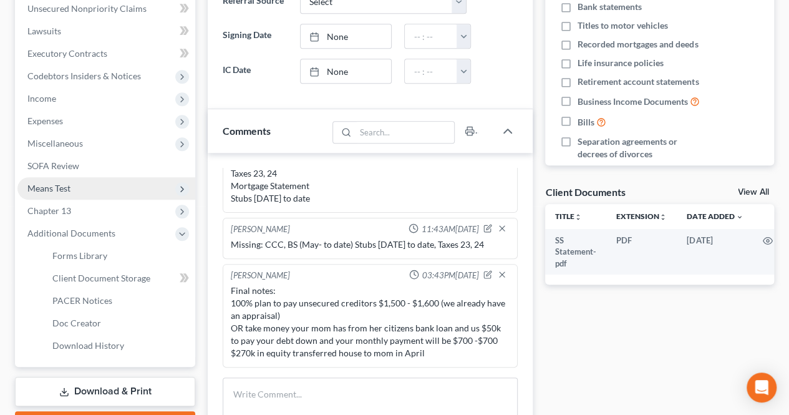
click at [96, 187] on span "Means Test" at bounding box center [106, 188] width 178 height 22
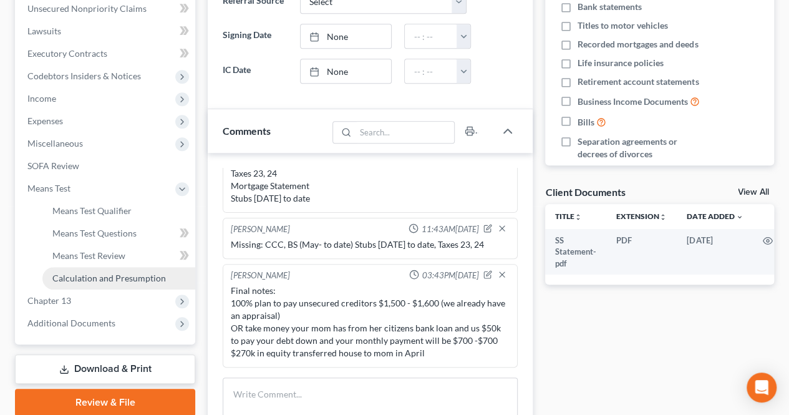
click at [117, 280] on span "Calculation and Presumption" at bounding box center [108, 277] width 113 height 11
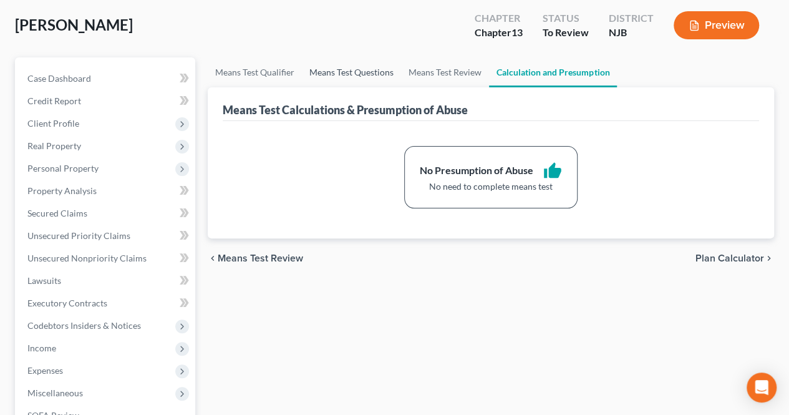
click at [360, 75] on link "Means Test Questions" at bounding box center [351, 72] width 99 height 30
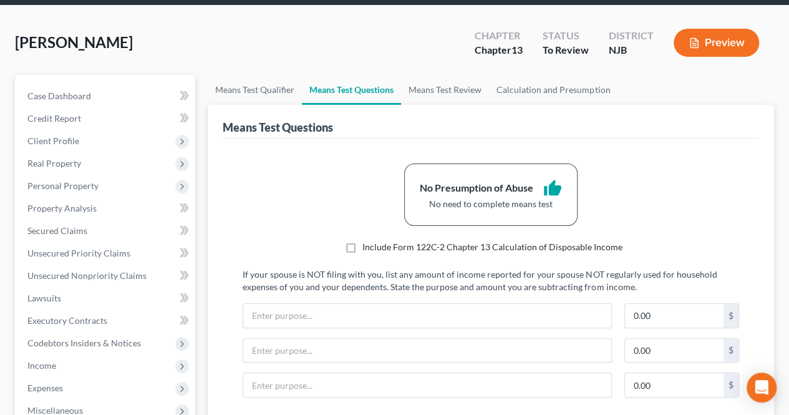
scroll to position [62, 0]
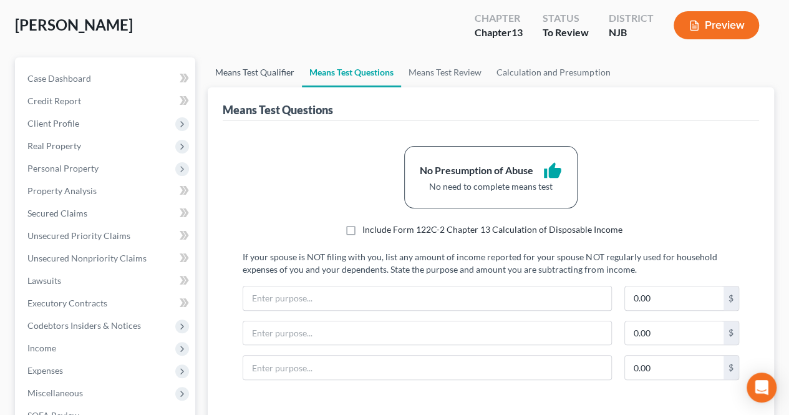
click at [247, 75] on link "Means Test Qualifier" at bounding box center [255, 72] width 94 height 30
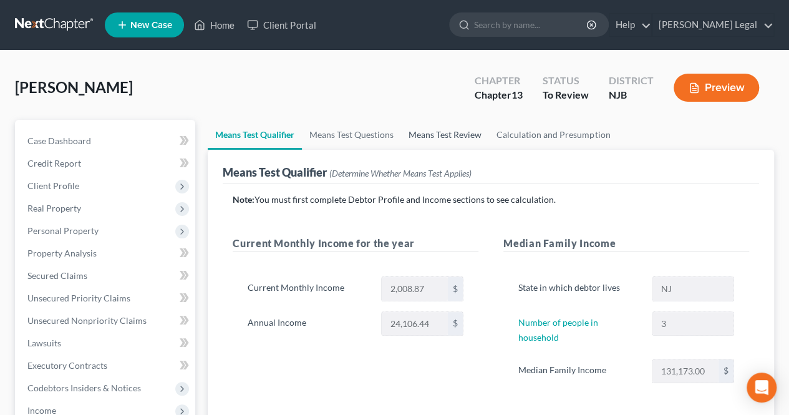
click at [462, 141] on link "Means Test Review" at bounding box center [445, 135] width 88 height 30
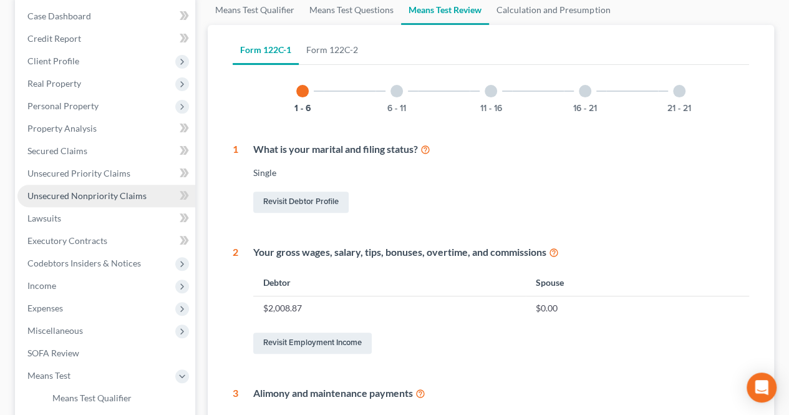
click at [157, 196] on link "Unsecured Nonpriority Claims" at bounding box center [106, 196] width 178 height 22
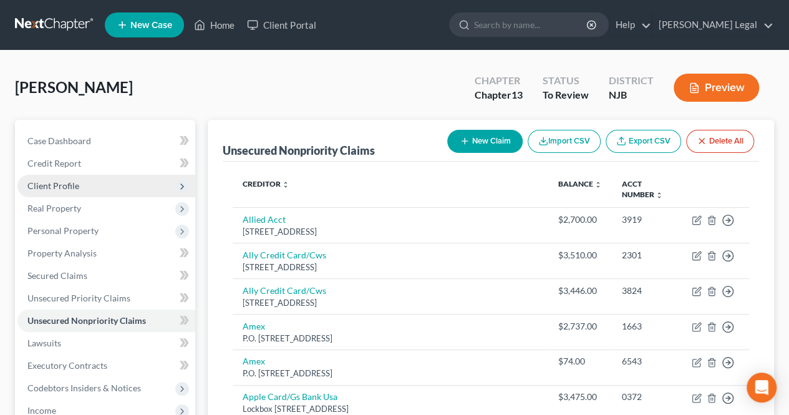
click at [96, 190] on span "Client Profile" at bounding box center [106, 186] width 178 height 22
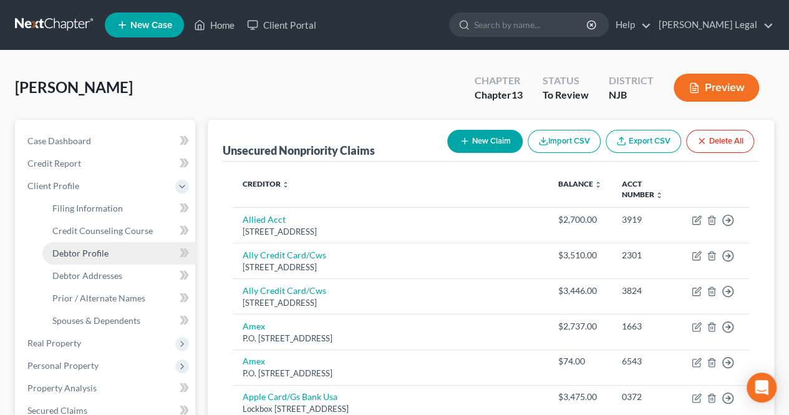
click at [98, 259] on link "Debtor Profile" at bounding box center [118, 253] width 153 height 22
select select "0"
select select "2"
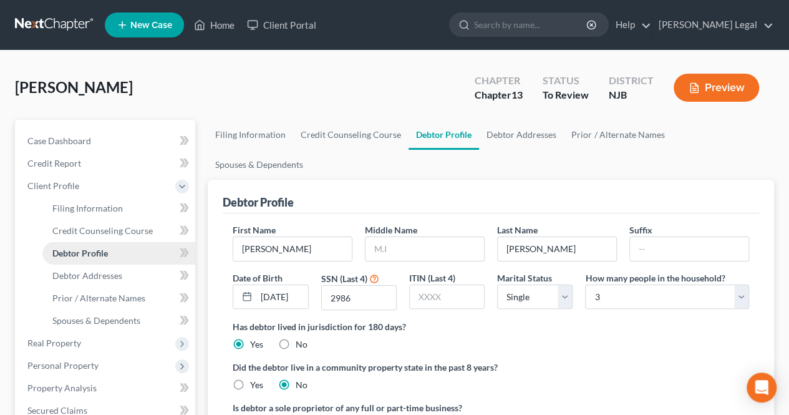
radio input "true"
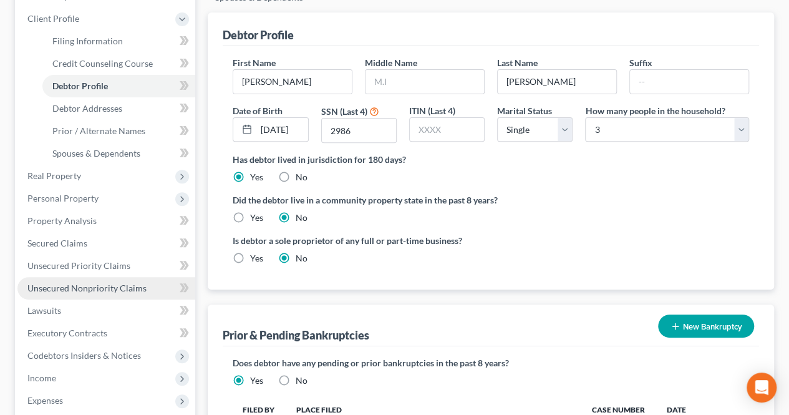
scroll to position [187, 0]
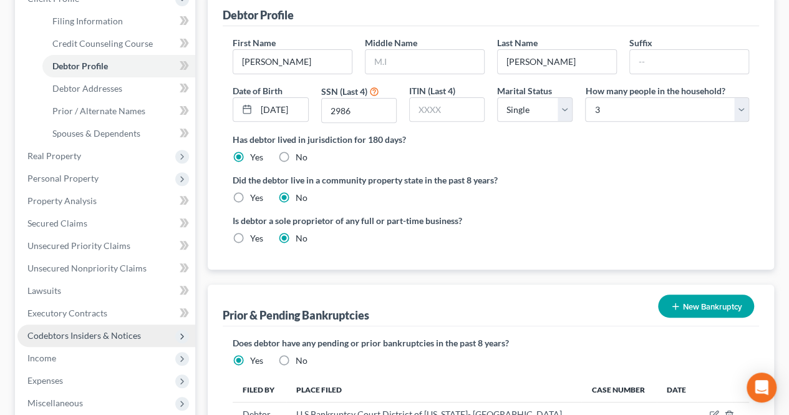
click at [81, 348] on span "Income" at bounding box center [106, 358] width 178 height 22
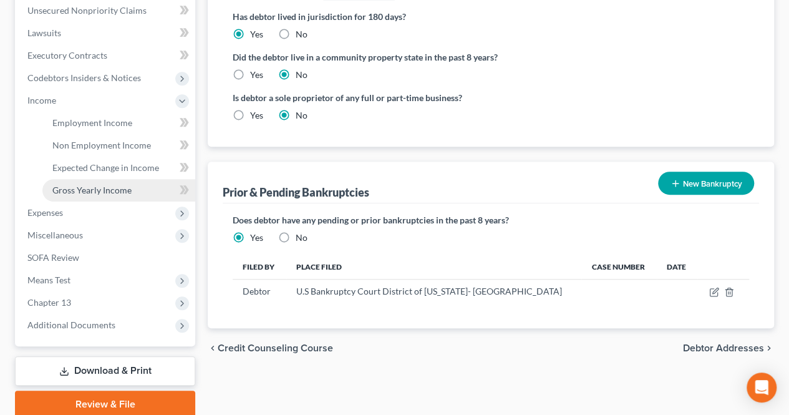
click at [105, 185] on span "Gross Yearly Income" at bounding box center [91, 190] width 79 height 11
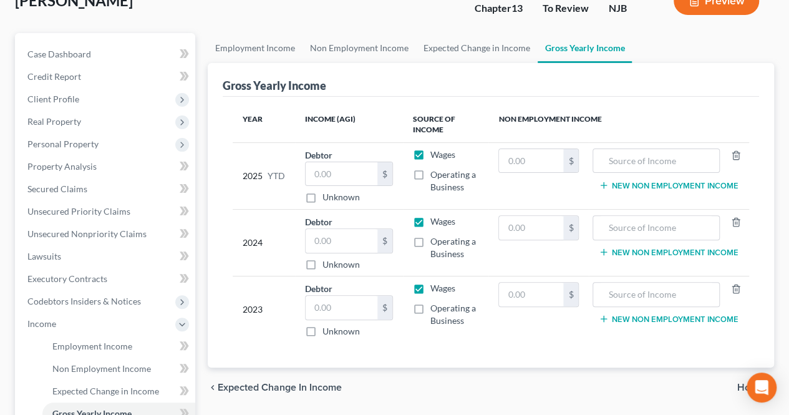
scroll to position [125, 0]
